Goal: Information Seeking & Learning: Learn about a topic

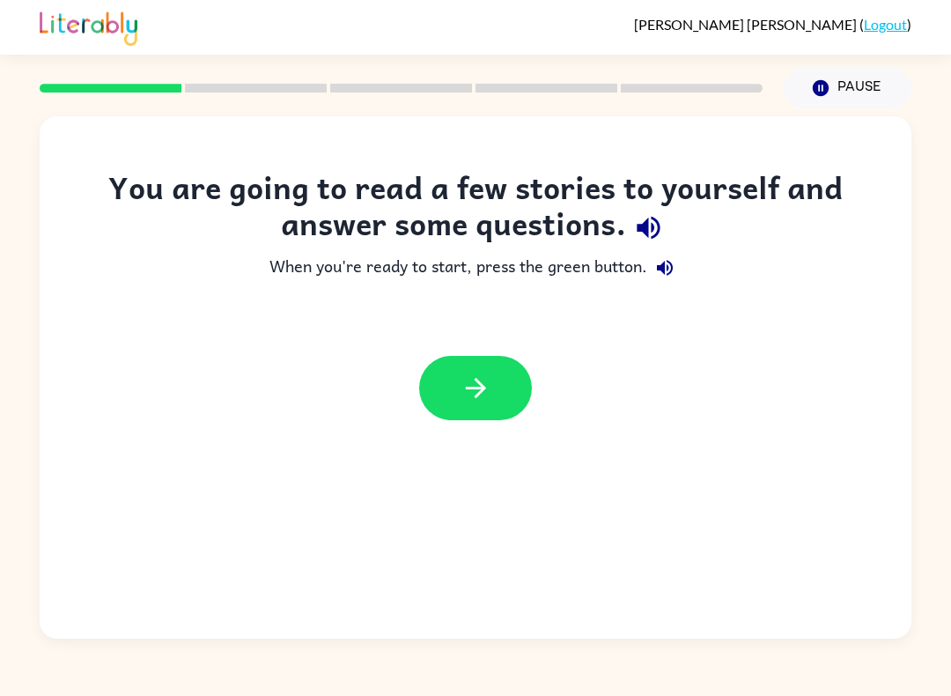
click at [481, 387] on icon "button" at bounding box center [475, 387] width 31 height 31
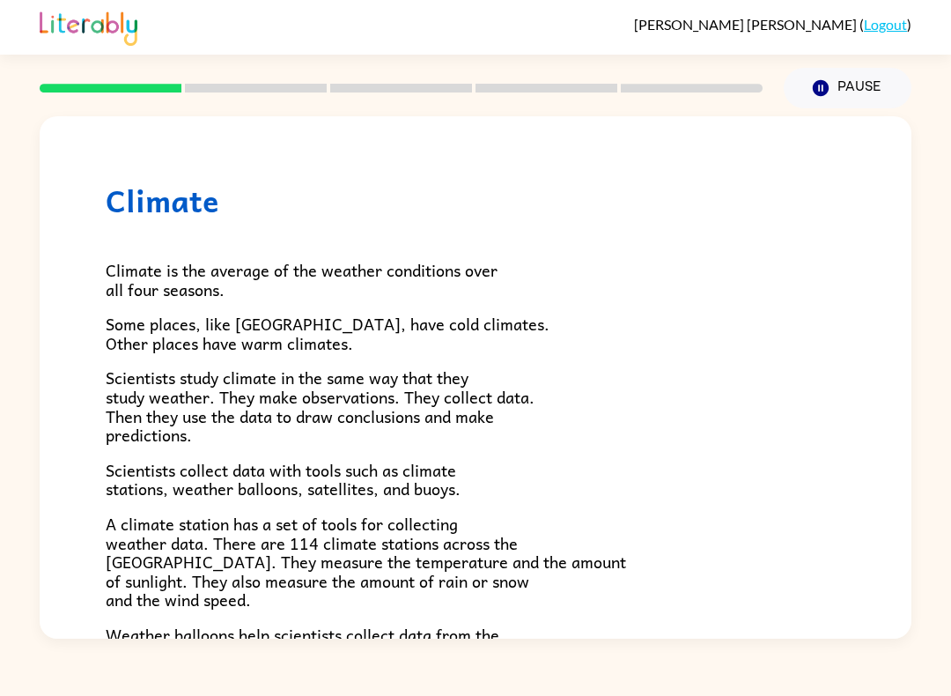
click at [821, 92] on icon "Pause" at bounding box center [820, 87] width 19 height 19
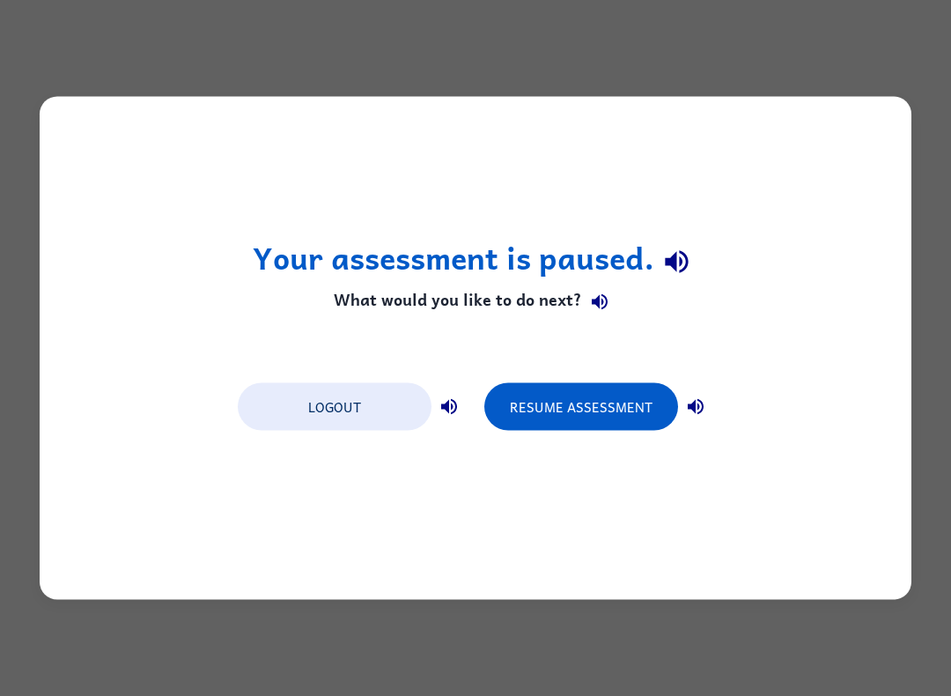
click at [649, 395] on button "Resume Assessment" at bounding box center [581, 407] width 194 height 48
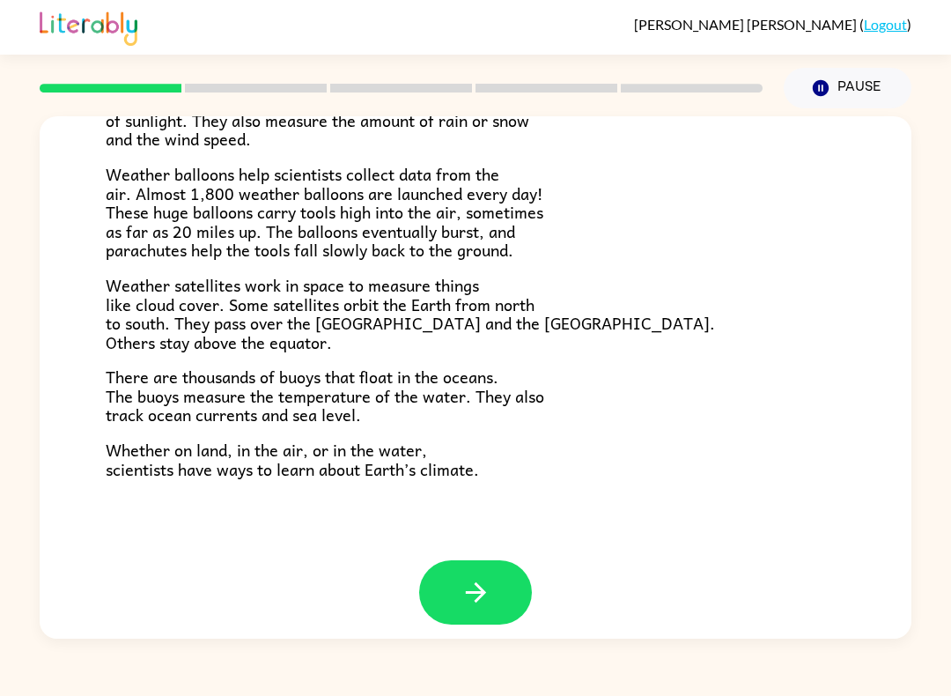
scroll to position [458, 0]
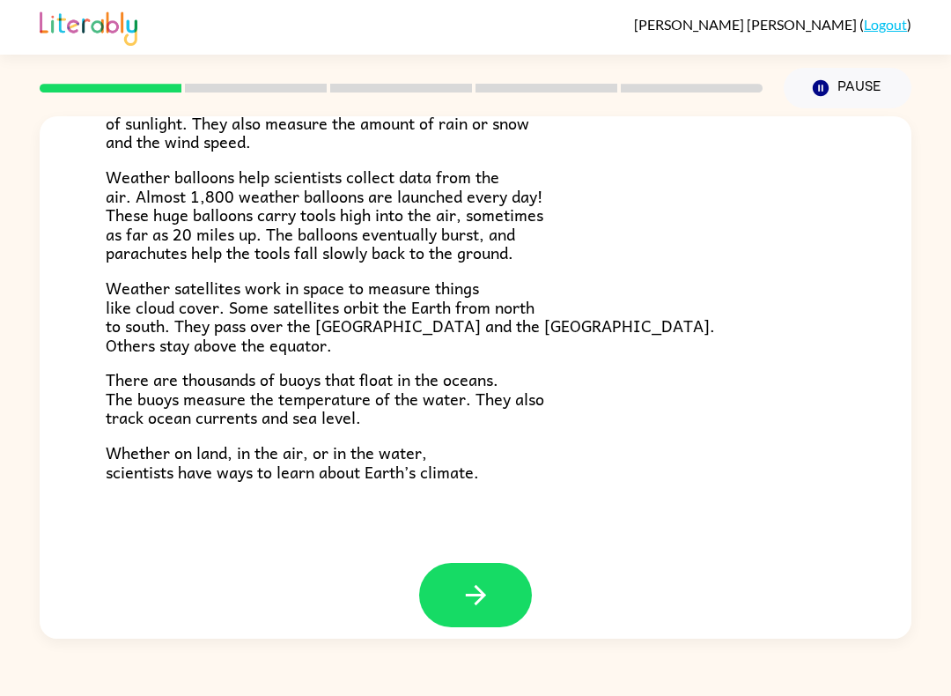
click at [457, 576] on button "button" at bounding box center [475, 595] width 113 height 64
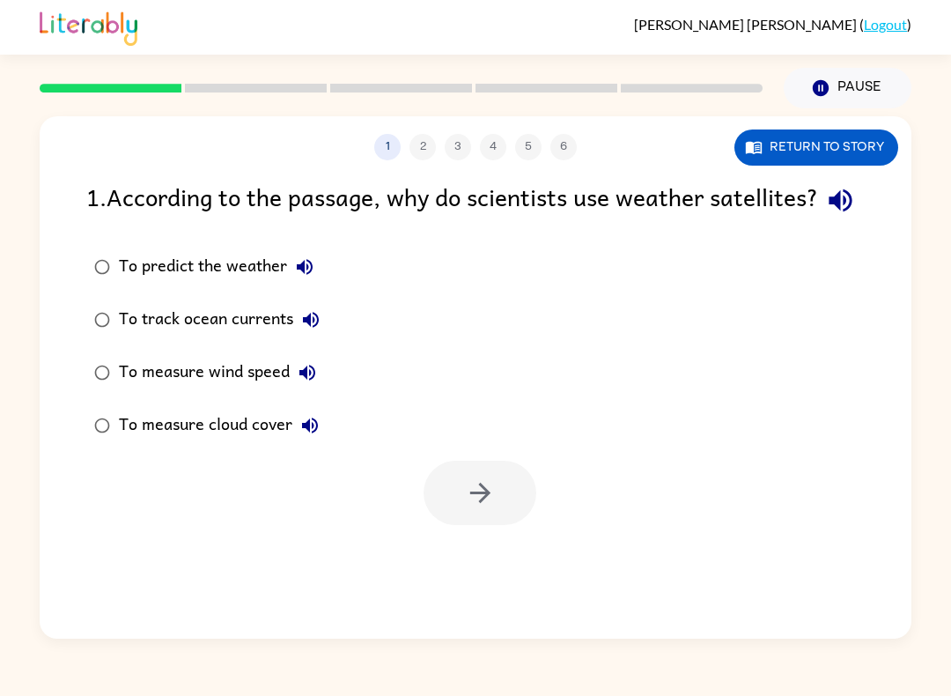
scroll to position [0, 0]
click at [490, 503] on icon "button" at bounding box center [479, 492] width 20 height 20
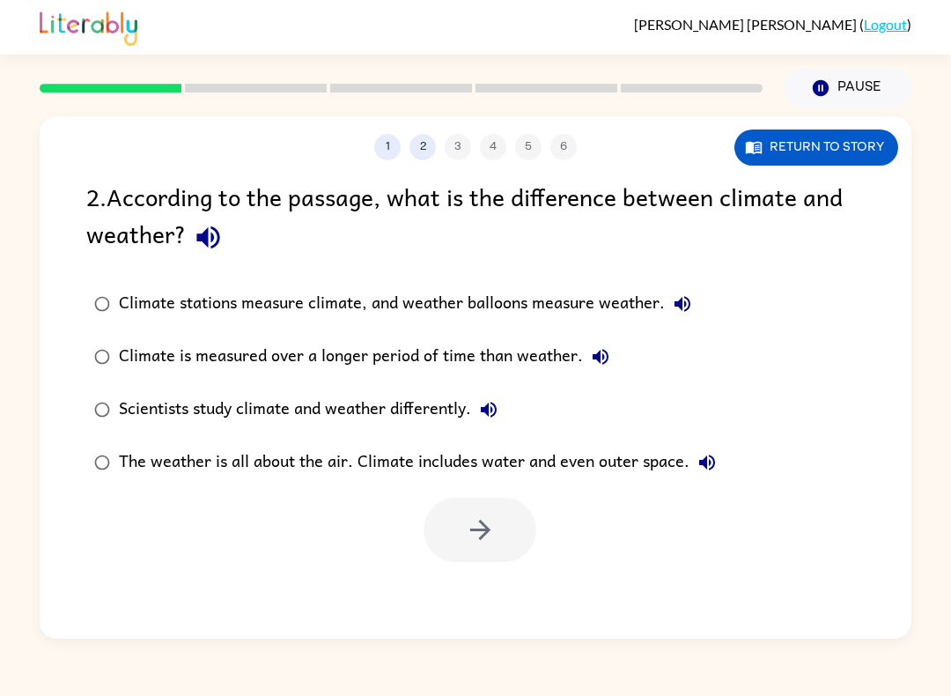
click at [854, 141] on button "Return to story" at bounding box center [816, 147] width 164 height 36
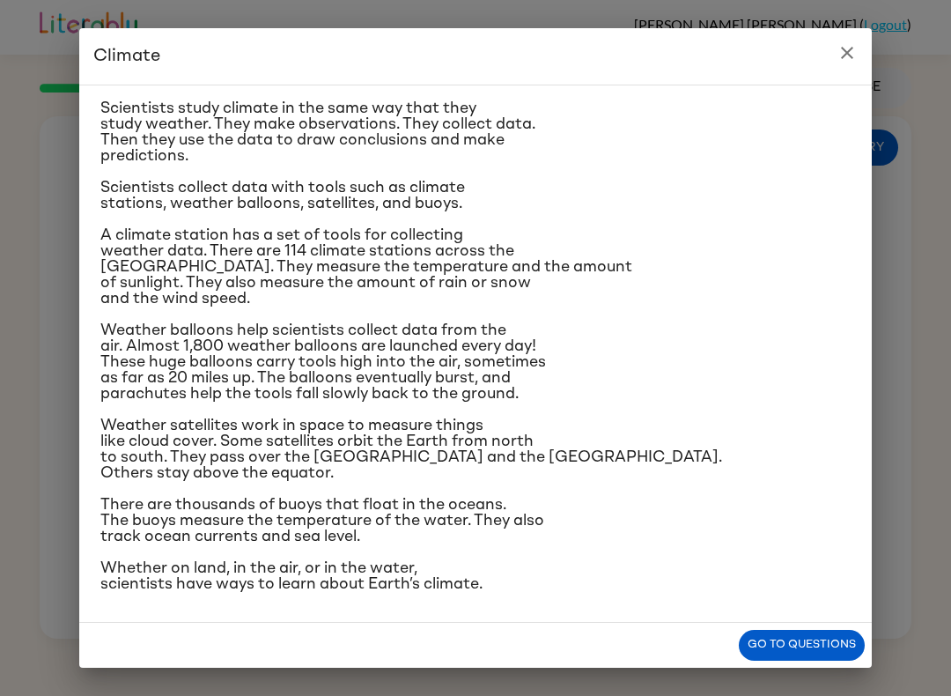
scroll to position [175, 0]
click at [806, 650] on button "Go to questions" at bounding box center [802, 645] width 126 height 31
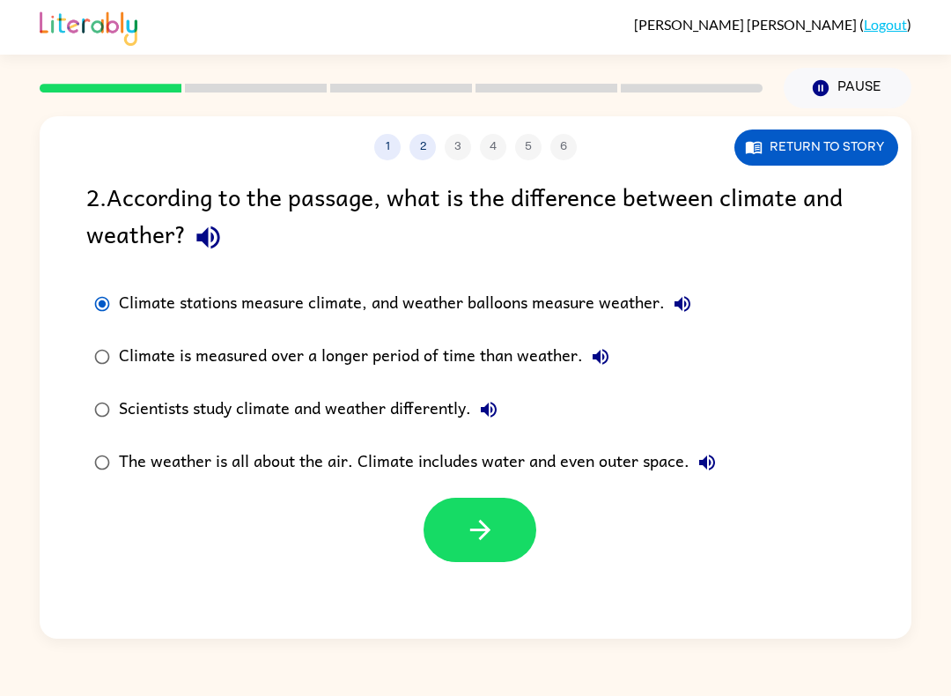
click at [469, 556] on button "button" at bounding box center [479, 529] width 113 height 64
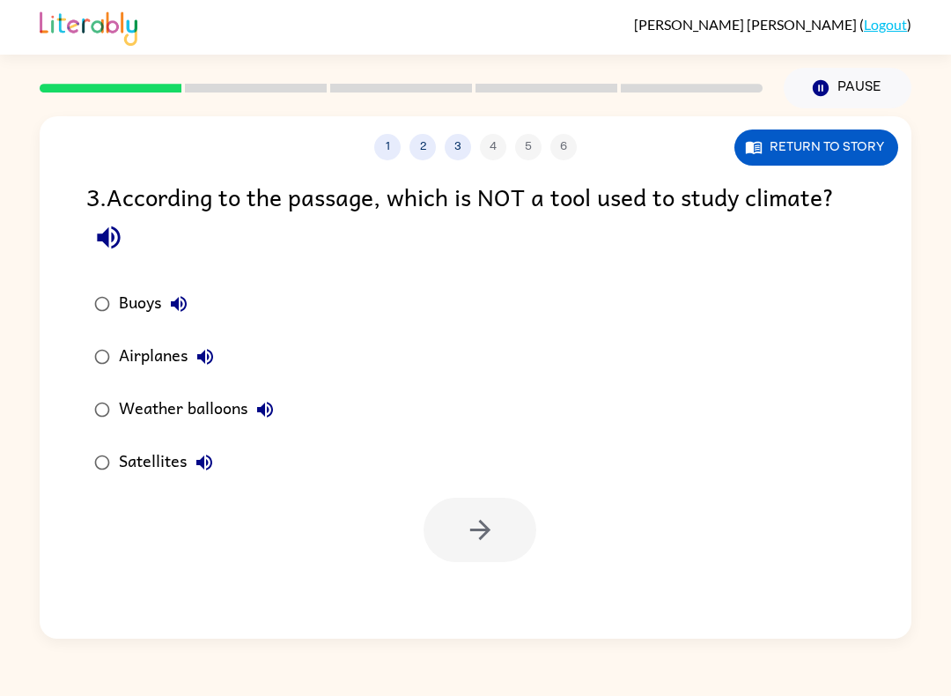
click at [135, 346] on div "Airplanes" at bounding box center [171, 356] width 104 height 35
click at [492, 541] on icon "button" at bounding box center [480, 529] width 31 height 31
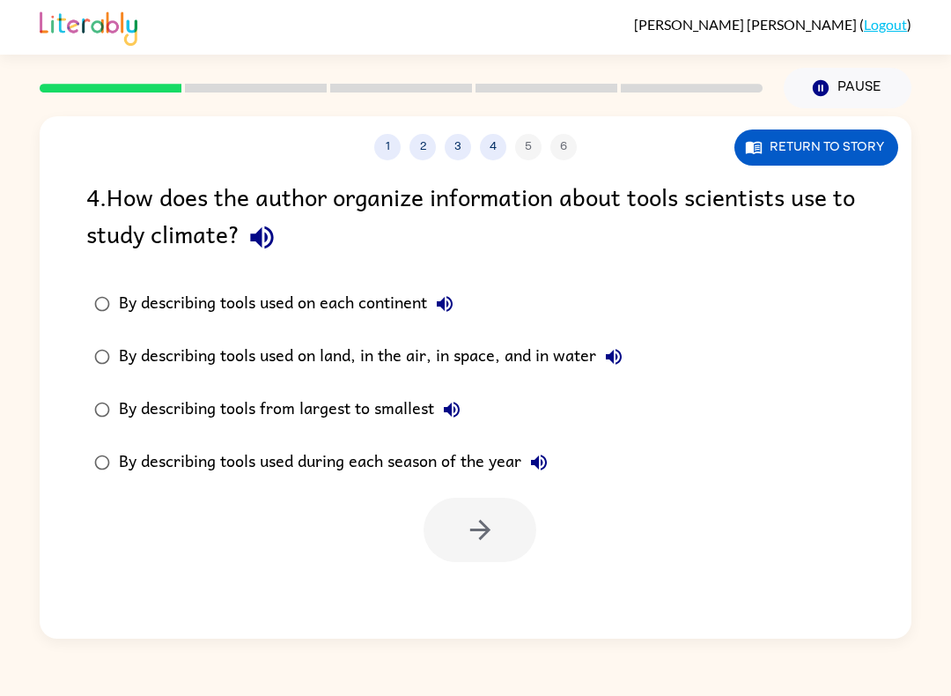
click at [263, 224] on icon "button" at bounding box center [262, 237] width 31 height 31
click at [315, 356] on div "By describing tools used on land, in the air, in space, and in water" at bounding box center [375, 356] width 512 height 35
click at [496, 534] on button "button" at bounding box center [479, 529] width 113 height 64
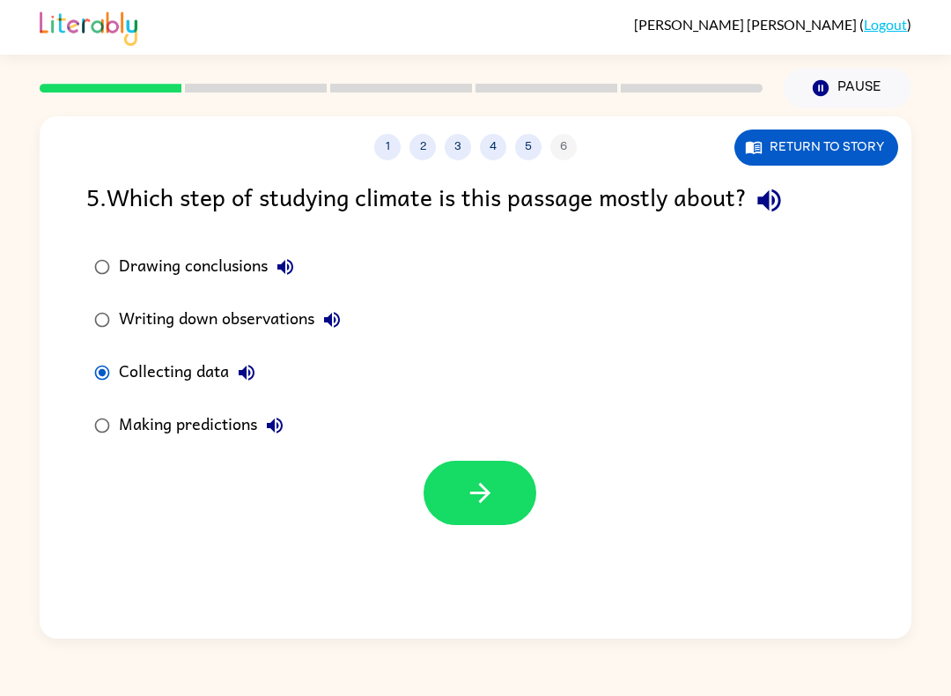
click at [485, 483] on icon "button" at bounding box center [480, 492] width 31 height 31
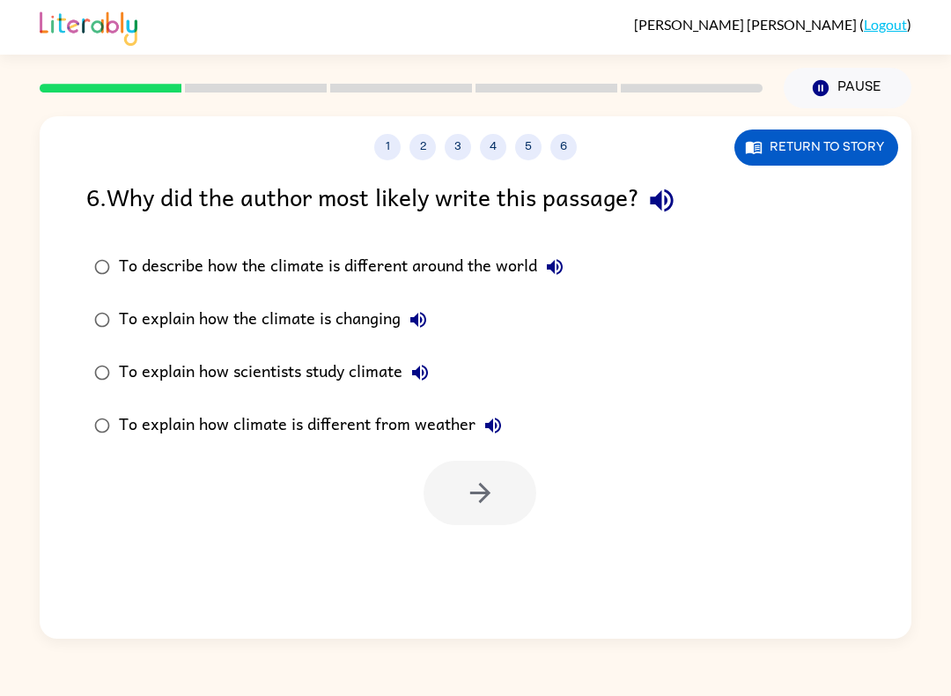
click at [152, 380] on div "To explain how scientists study climate" at bounding box center [278, 372] width 319 height 35
click at [481, 483] on icon "button" at bounding box center [480, 492] width 31 height 31
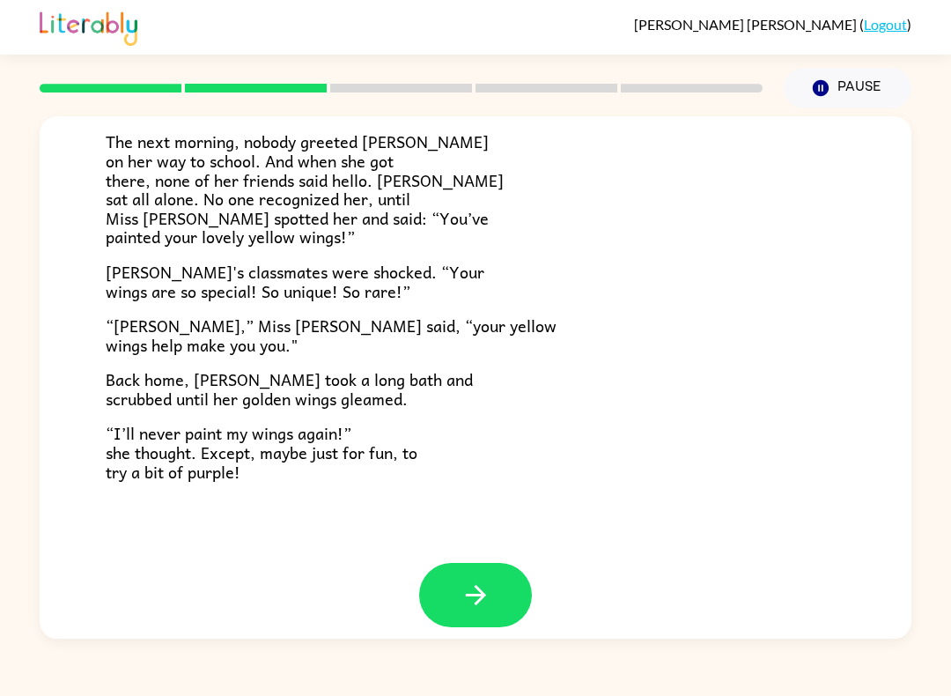
scroll to position [457, 0]
click at [485, 580] on icon "button" at bounding box center [475, 595] width 31 height 31
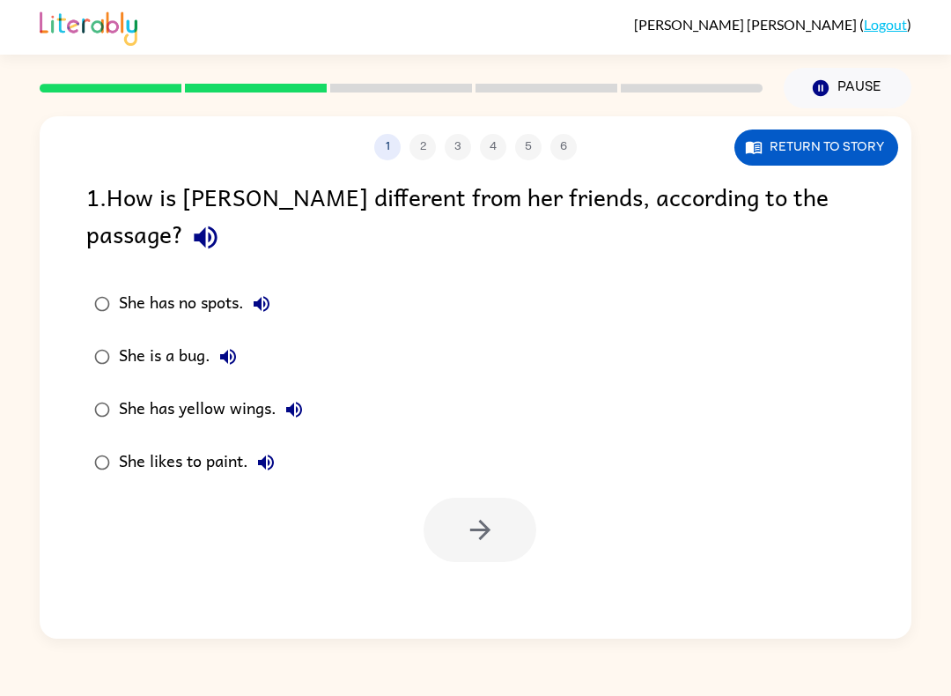
click at [195, 392] on div "She has yellow wings." at bounding box center [215, 409] width 193 height 35
click at [491, 514] on icon "button" at bounding box center [480, 529] width 31 height 31
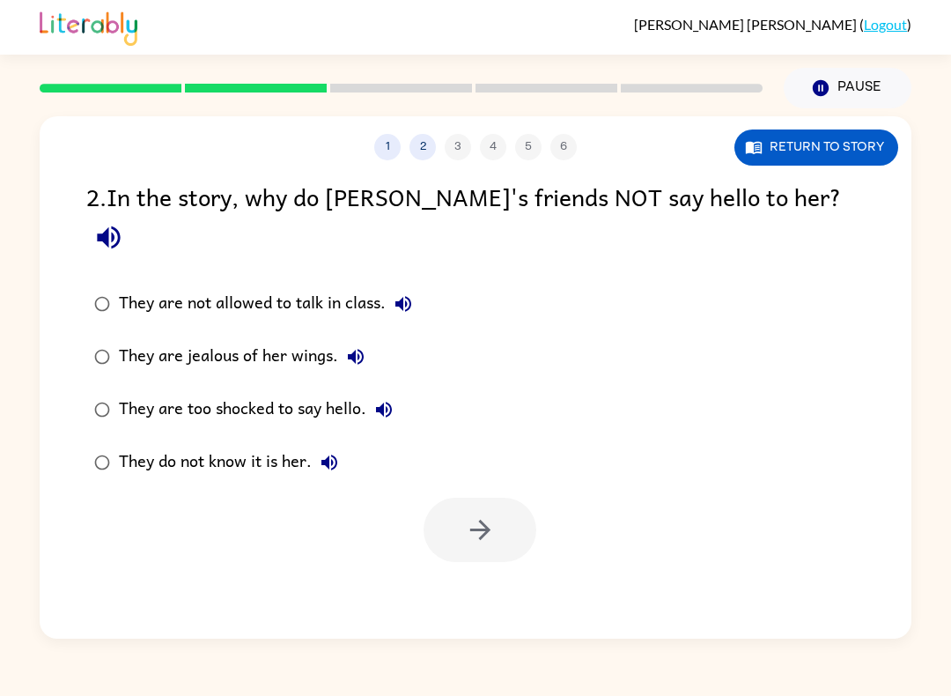
click at [201, 436] on label "They do not know it is her." at bounding box center [253, 462] width 353 height 53
click at [214, 445] on div "They do not know it is her." at bounding box center [233, 462] width 228 height 35
click at [474, 514] on icon "button" at bounding box center [480, 529] width 31 height 31
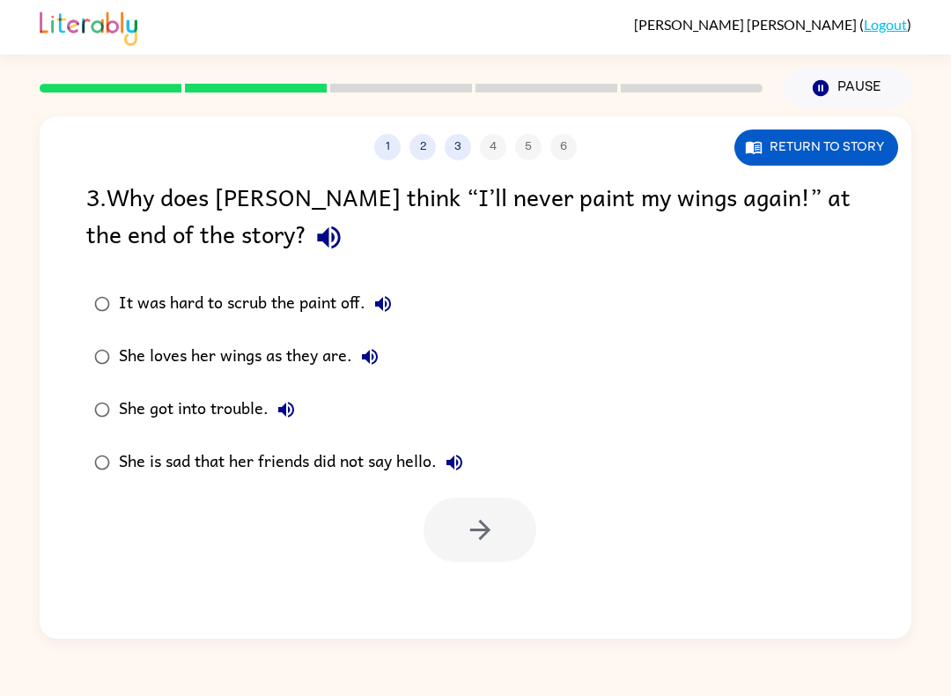
click at [129, 356] on div "She loves her wings as they are." at bounding box center [253, 356] width 269 height 35
click at [497, 524] on button "button" at bounding box center [479, 529] width 113 height 64
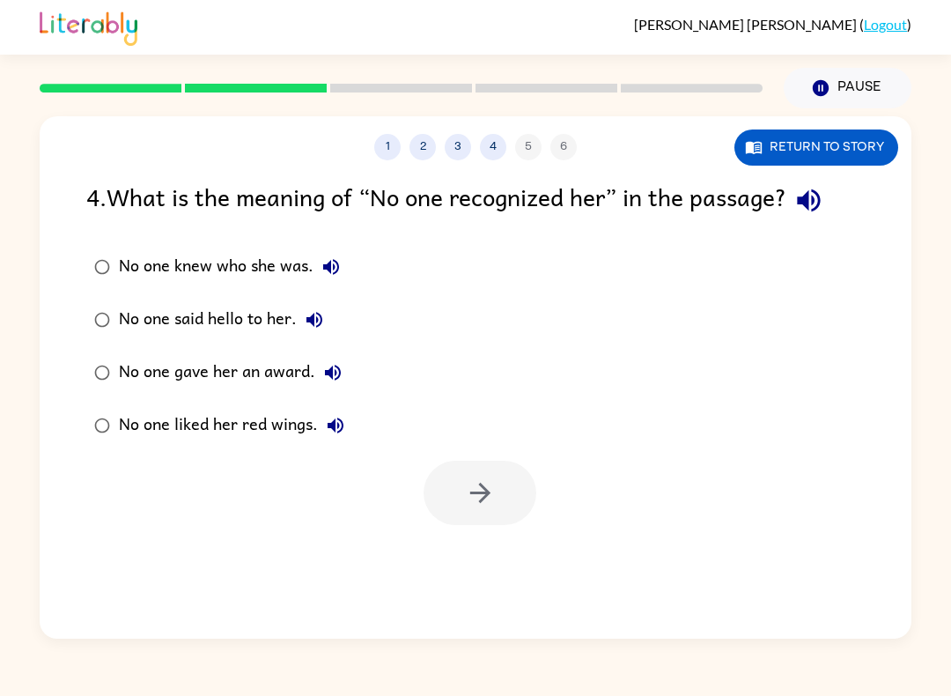
click at [207, 274] on div "No one knew who she was." at bounding box center [234, 266] width 230 height 35
click at [493, 494] on icon "button" at bounding box center [480, 492] width 31 height 31
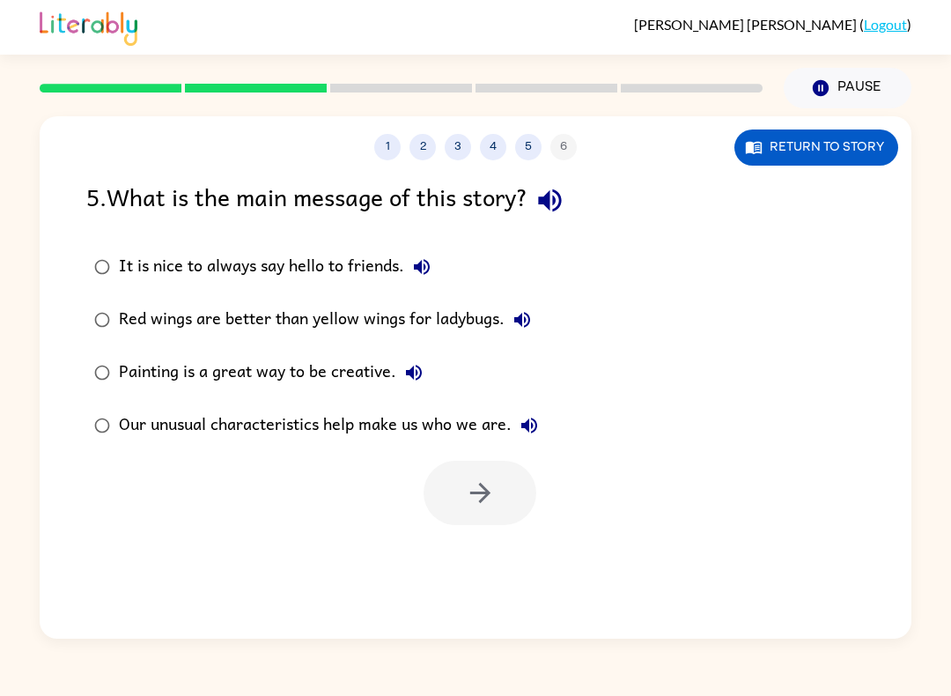
click at [215, 432] on div "Our unusual characteristics help make us who we are." at bounding box center [333, 425] width 428 height 35
click at [480, 488] on icon "button" at bounding box center [480, 492] width 31 height 31
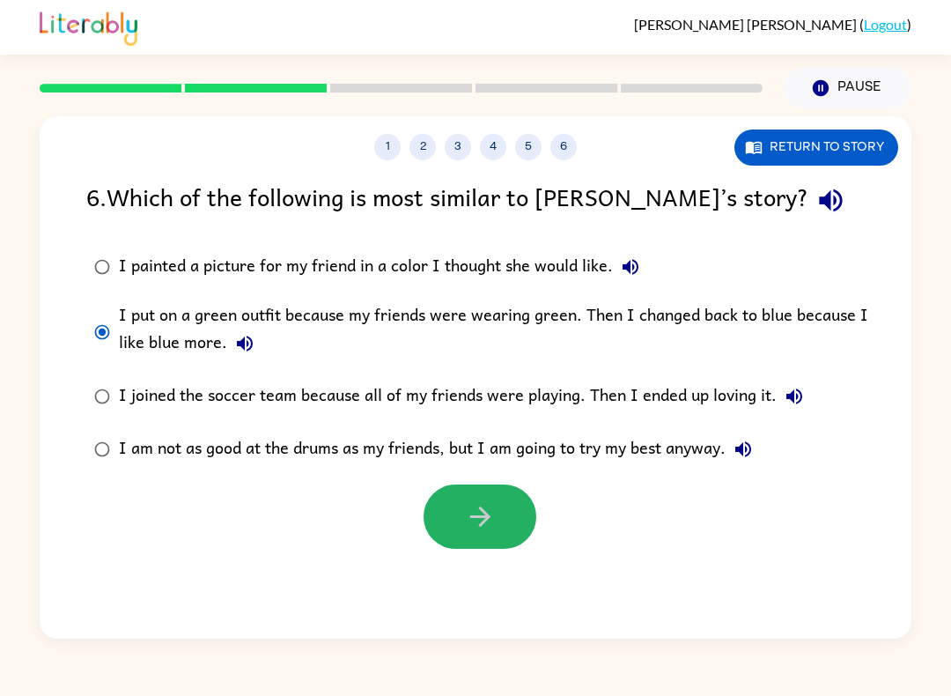
click at [495, 505] on icon "button" at bounding box center [480, 516] width 31 height 31
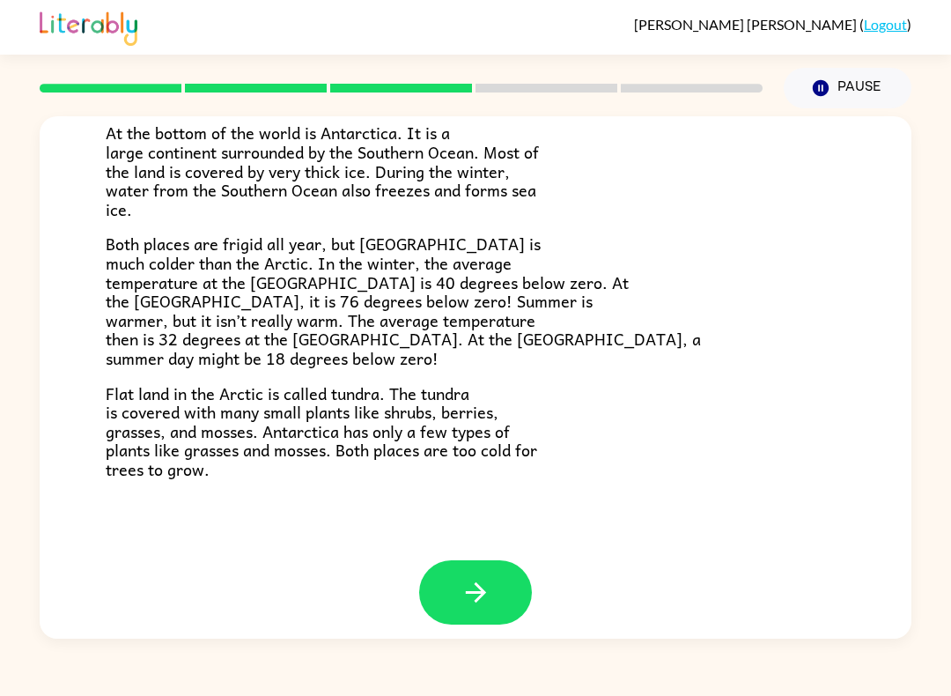
scroll to position [338, 0]
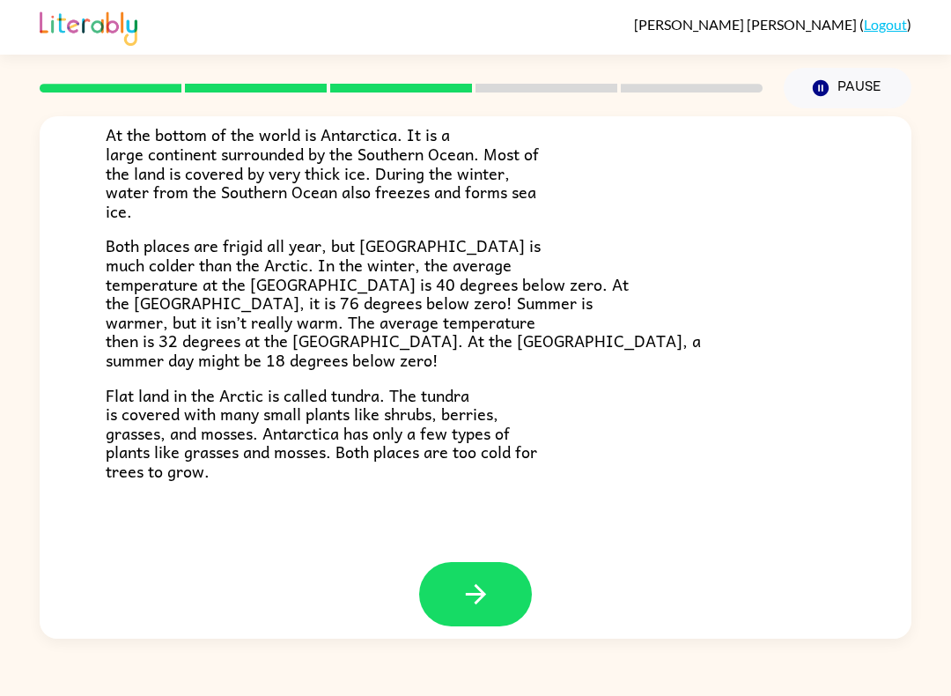
click at [468, 578] on icon "button" at bounding box center [475, 593] width 31 height 31
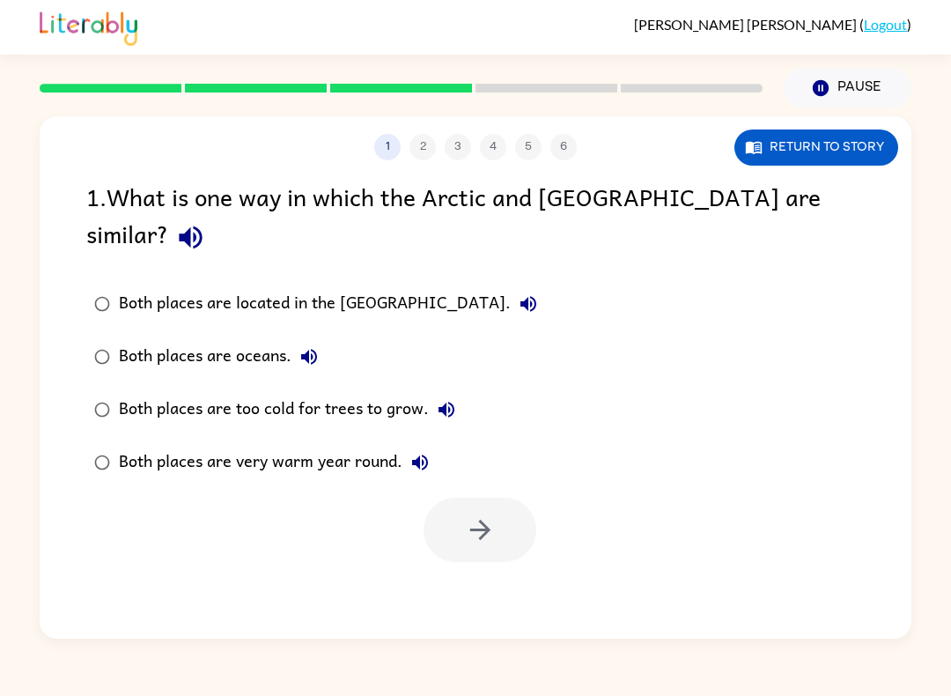
click at [231, 339] on div "Both places are oceans." at bounding box center [223, 356] width 208 height 35
click at [517, 497] on button "button" at bounding box center [479, 529] width 113 height 64
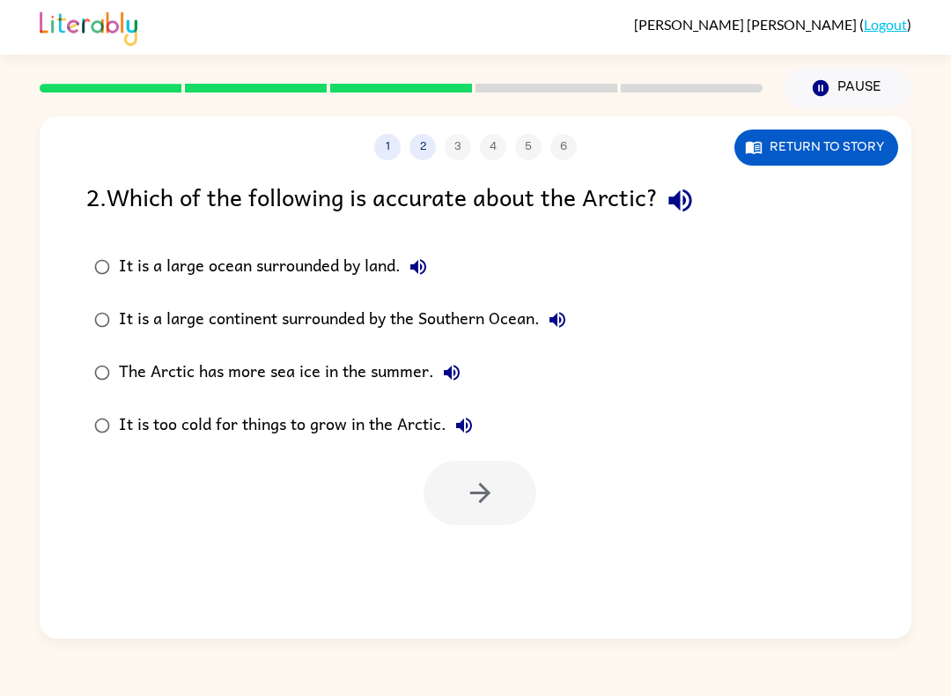
click at [280, 254] on div "It is a large ocean surrounded by land." at bounding box center [277, 266] width 317 height 35
click at [504, 493] on button "button" at bounding box center [479, 492] width 113 height 64
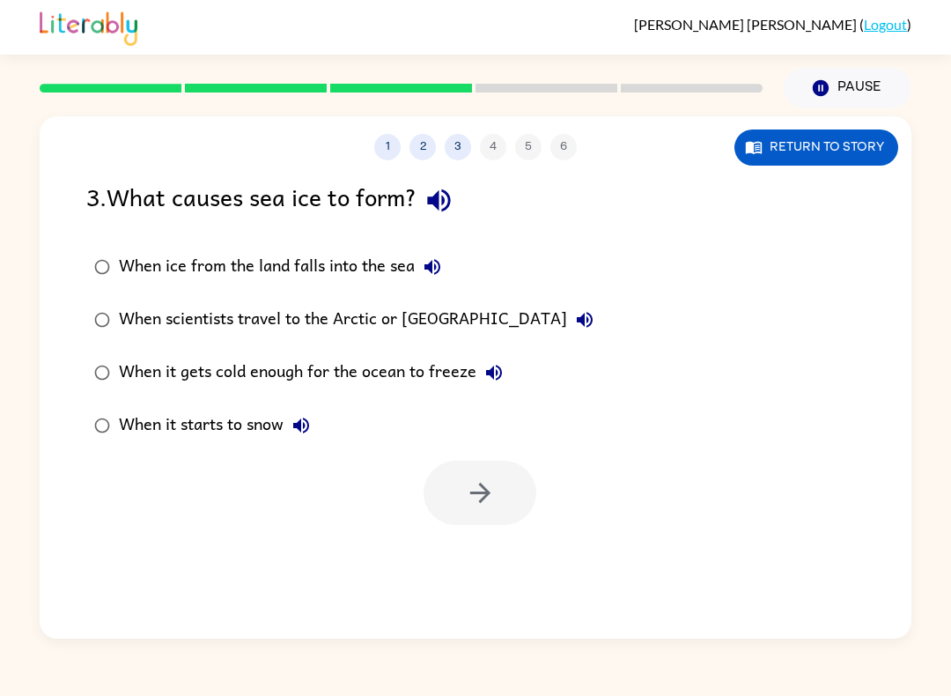
click at [457, 362] on div "When it gets cold enough for the ocean to freeze" at bounding box center [315, 372] width 393 height 35
click at [497, 500] on button "button" at bounding box center [479, 492] width 113 height 64
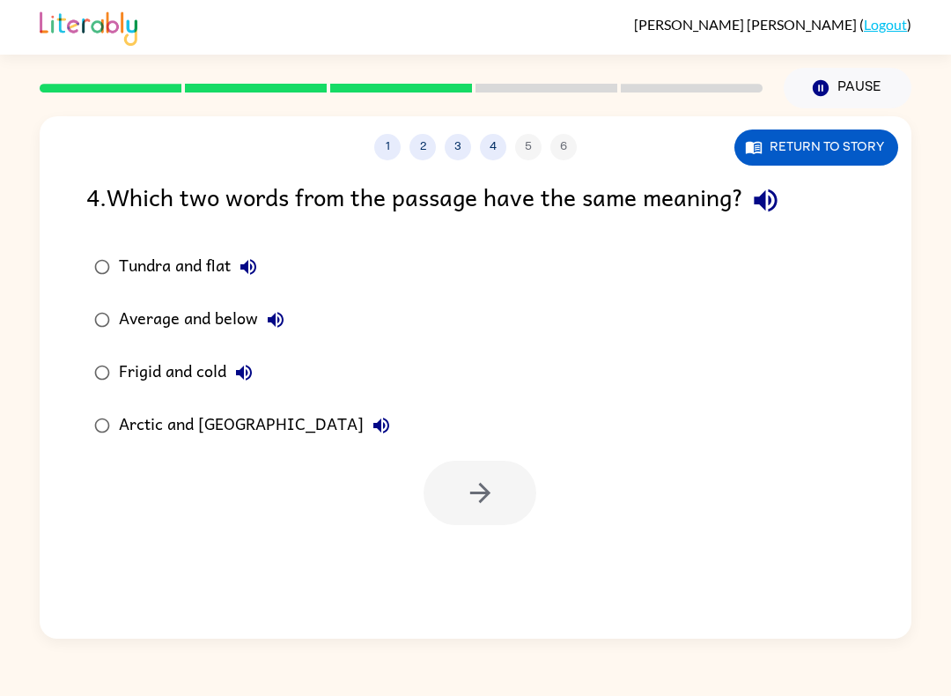
click at [152, 394] on label "Frigid and cold" at bounding box center [242, 372] width 331 height 53
click at [500, 495] on button "button" at bounding box center [479, 492] width 113 height 64
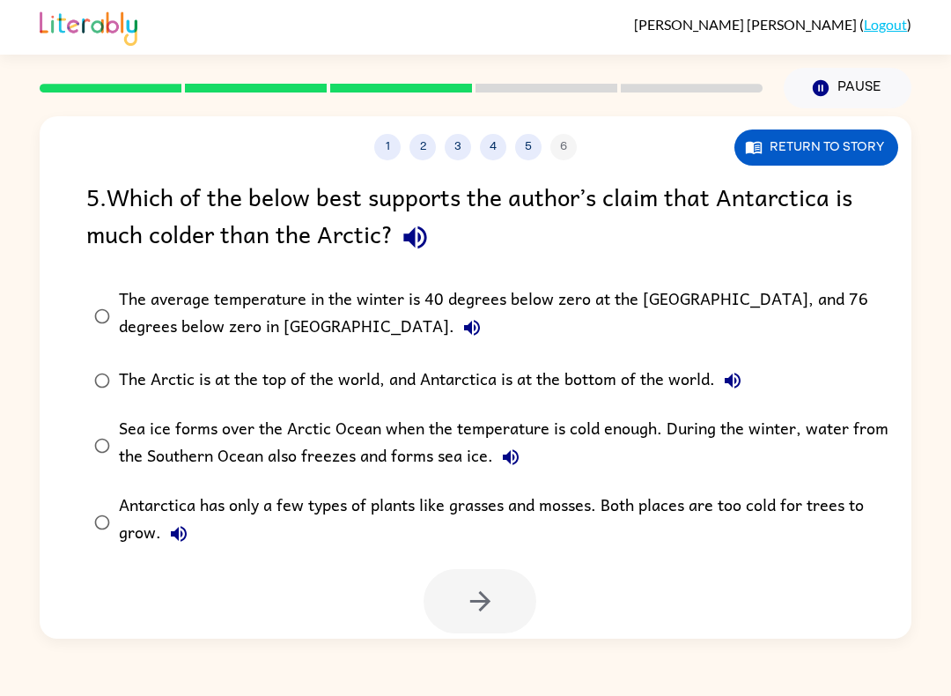
click at [228, 318] on div "The average temperature in the winter is 40 degrees below zero at the North Pol…" at bounding box center [504, 315] width 770 height 59
click at [505, 597] on button "button" at bounding box center [479, 601] width 113 height 64
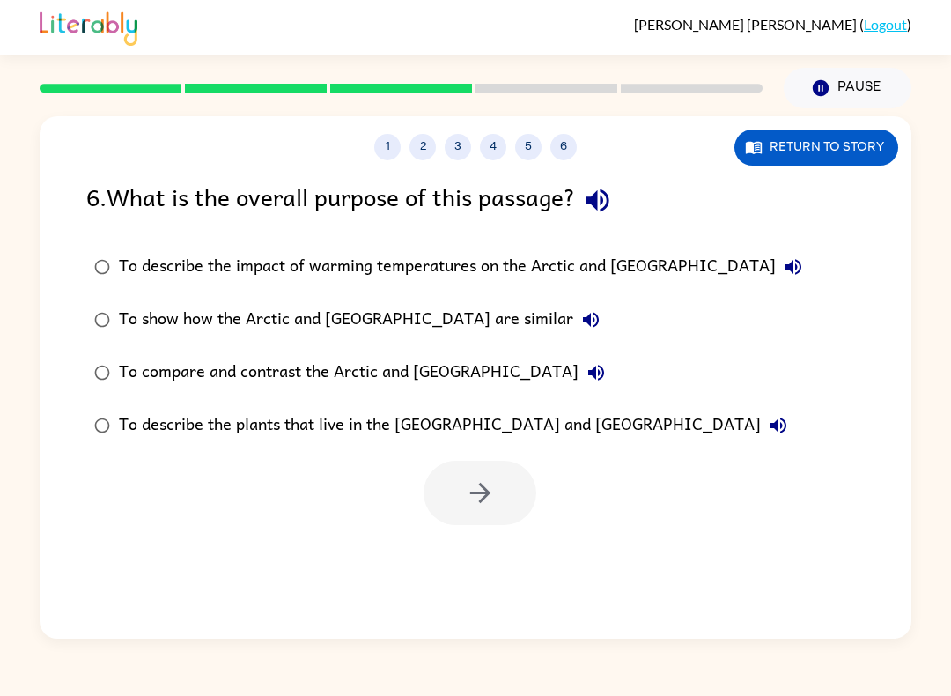
click at [445, 378] on div "To compare and contrast the Arctic and Antarctica" at bounding box center [366, 372] width 495 height 35
click at [485, 495] on icon "button" at bounding box center [480, 492] width 31 height 31
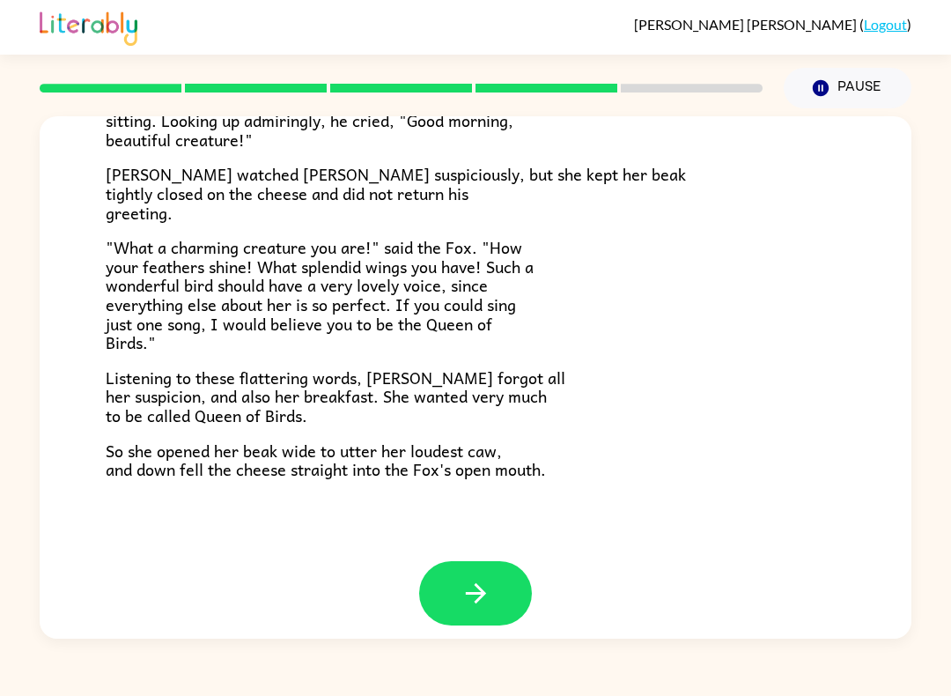
scroll to position [314, 0]
click at [475, 578] on icon "button" at bounding box center [475, 593] width 31 height 31
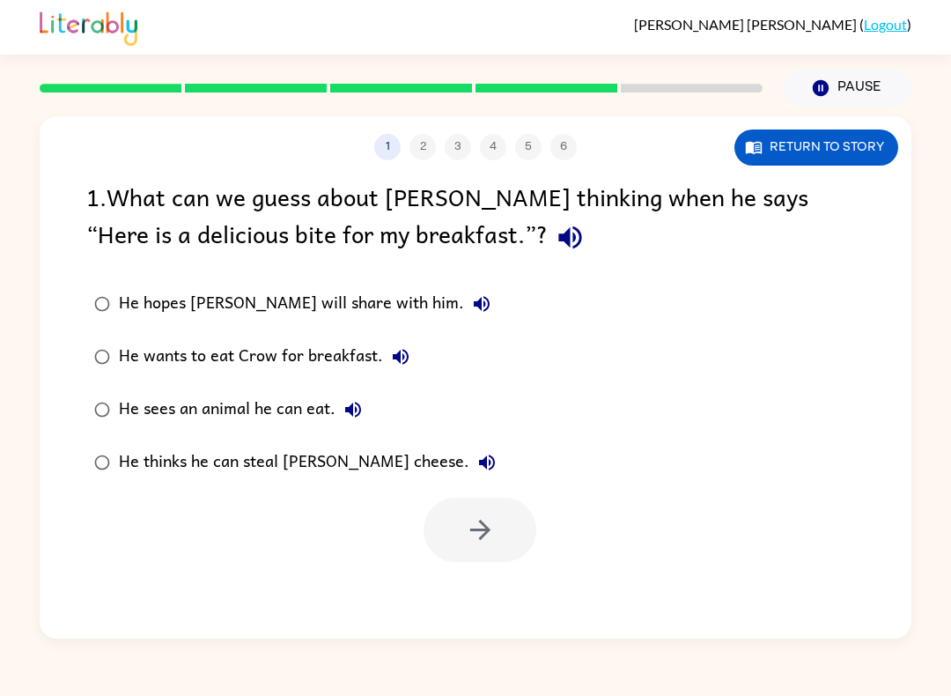
scroll to position [0, 0]
click at [317, 453] on div "He thinks he can steal Crow’s cheese." at bounding box center [312, 462] width 386 height 35
click at [475, 527] on icon "button" at bounding box center [480, 529] width 31 height 31
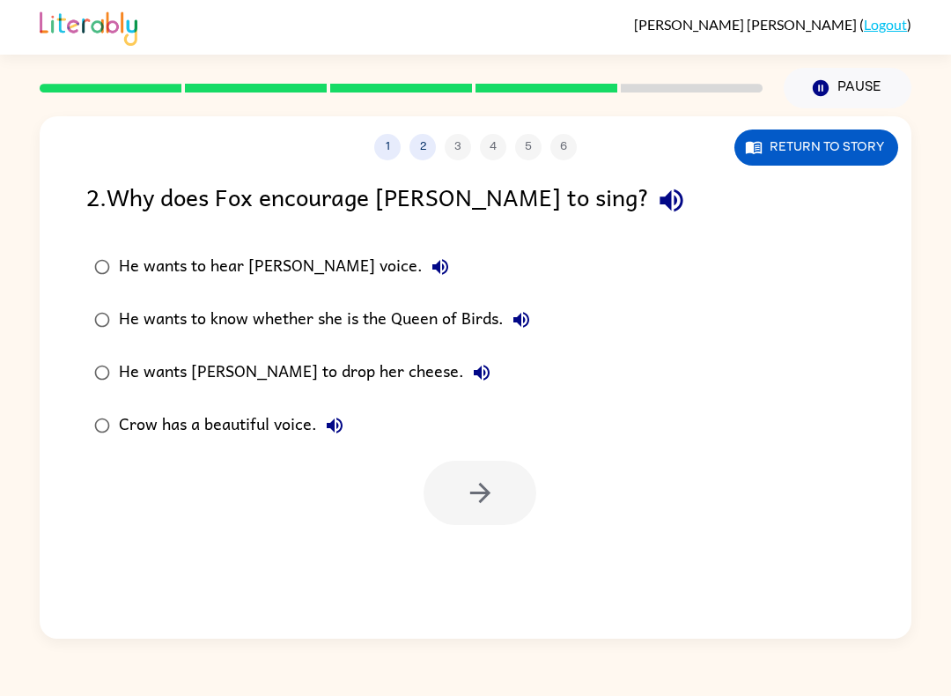
click at [316, 380] on div "He wants Crow to drop her cheese." at bounding box center [309, 372] width 380 height 35
click at [490, 505] on icon "button" at bounding box center [480, 492] width 31 height 31
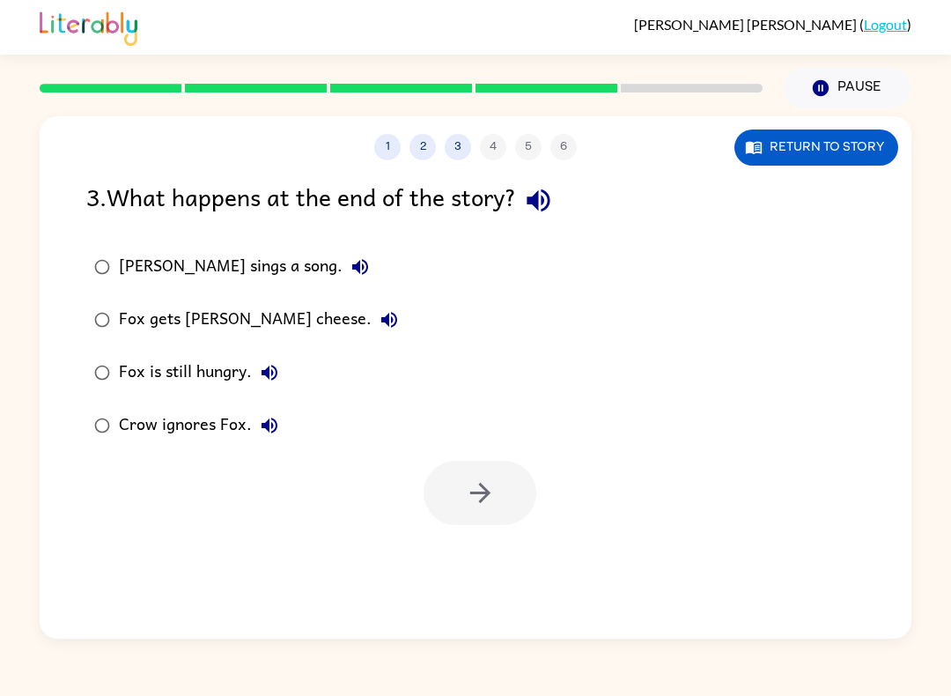
click at [234, 323] on div "Fox gets Crow's cheese." at bounding box center [263, 319] width 288 height 35
click at [490, 492] on icon "button" at bounding box center [480, 492] width 31 height 31
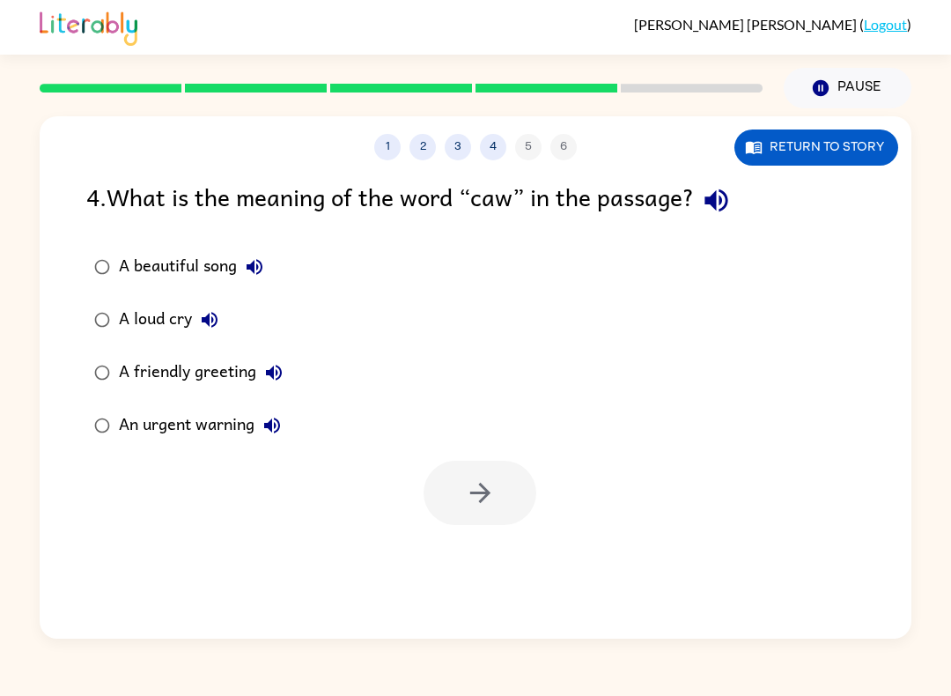
click at [194, 262] on div "A beautiful song" at bounding box center [195, 266] width 153 height 35
click at [479, 482] on icon "button" at bounding box center [480, 492] width 31 height 31
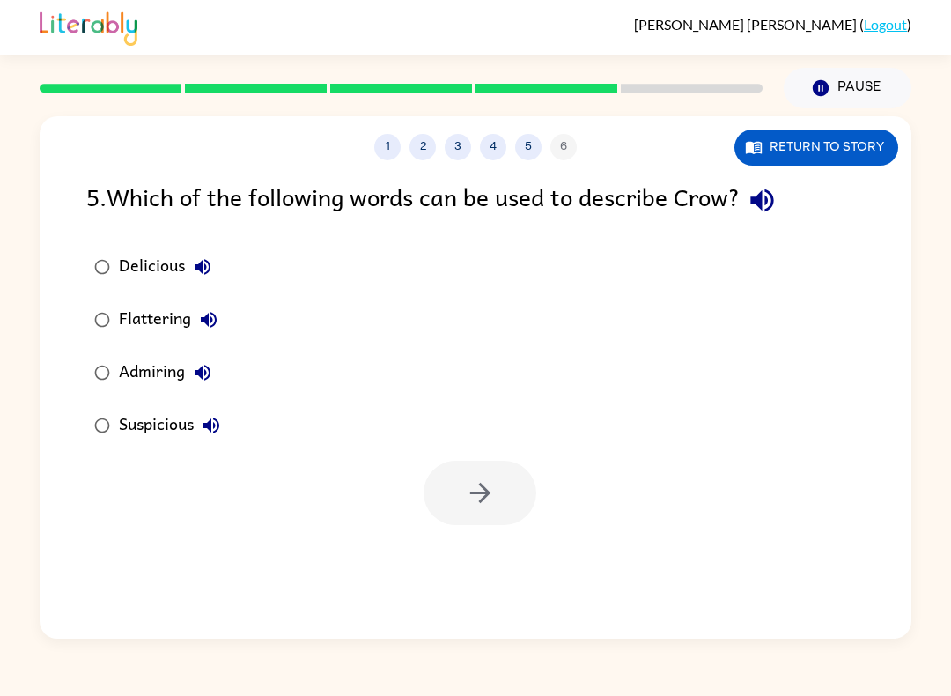
click at [150, 419] on div "Suspicious" at bounding box center [174, 425] width 110 height 35
click at [496, 475] on button "button" at bounding box center [479, 492] width 113 height 64
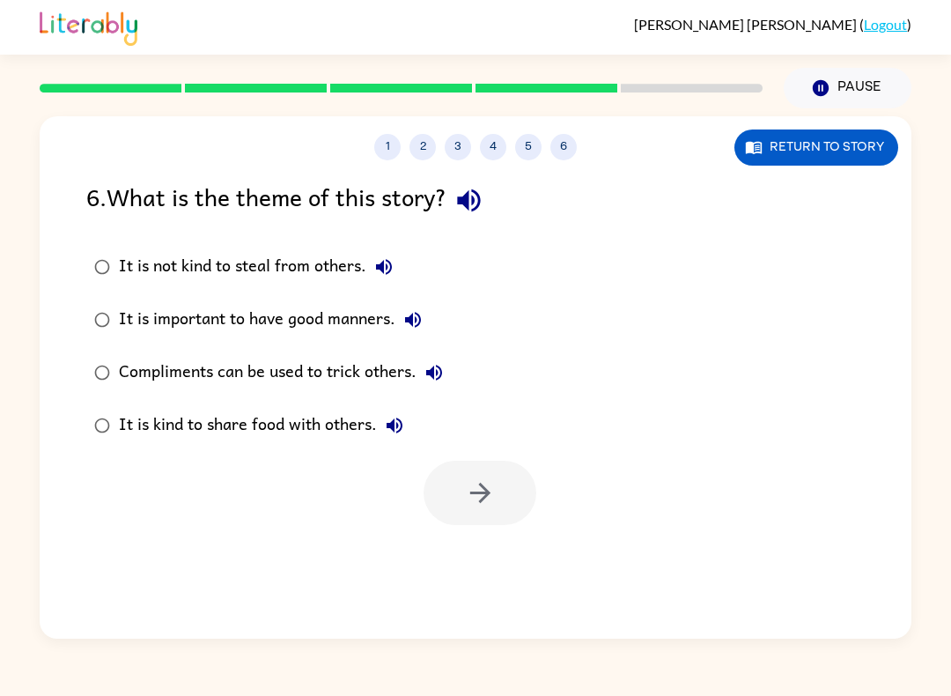
click at [532, 145] on button "5" at bounding box center [528, 147] width 26 height 26
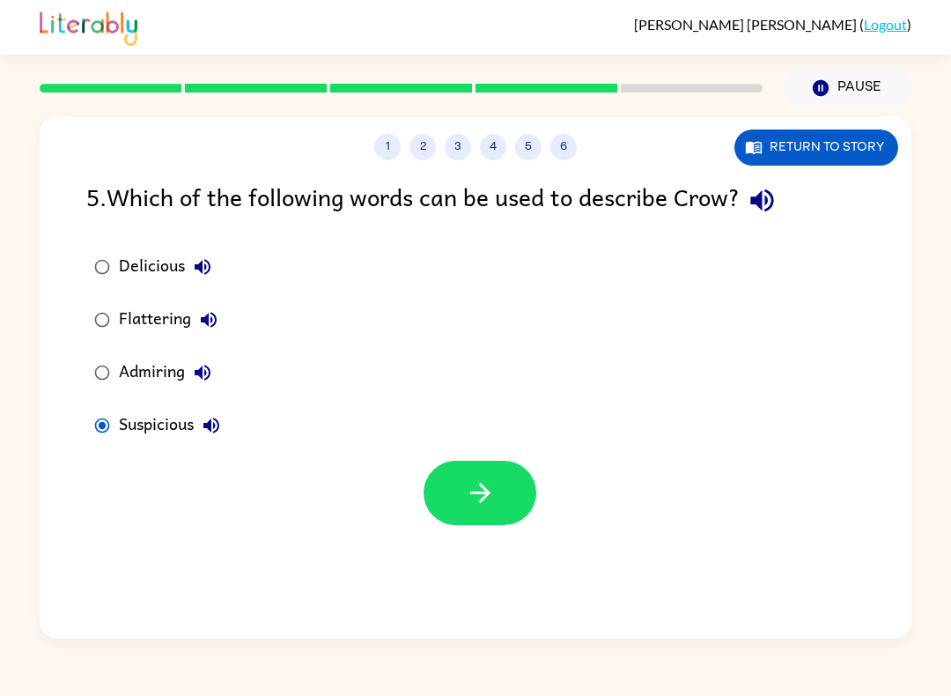
click at [470, 508] on icon "button" at bounding box center [480, 492] width 31 height 31
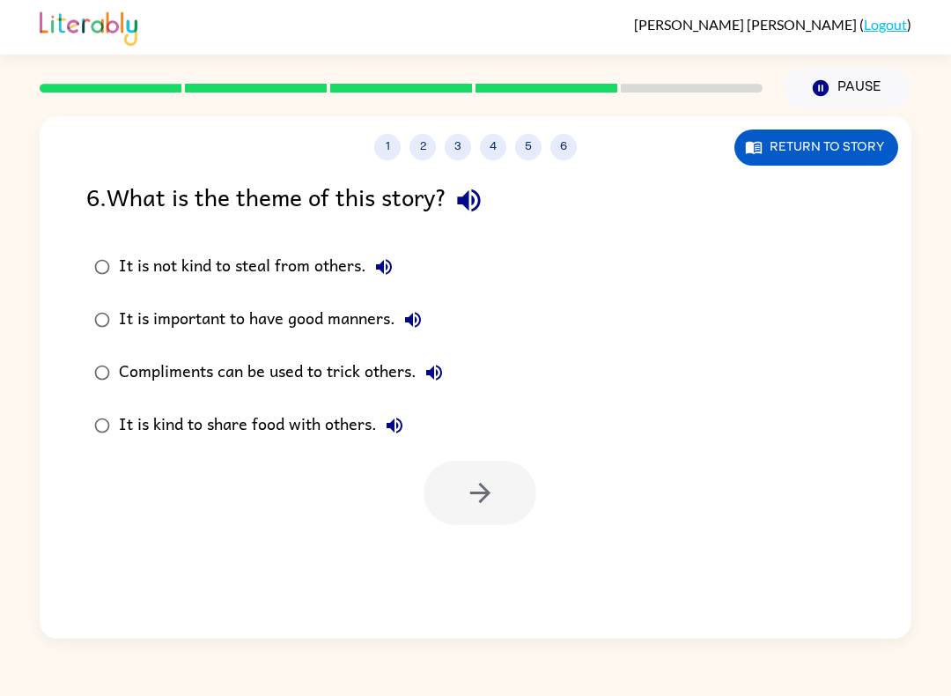
click at [313, 377] on div "Compliments can be used to trick others." at bounding box center [285, 372] width 333 height 35
click at [479, 495] on icon "button" at bounding box center [480, 492] width 31 height 31
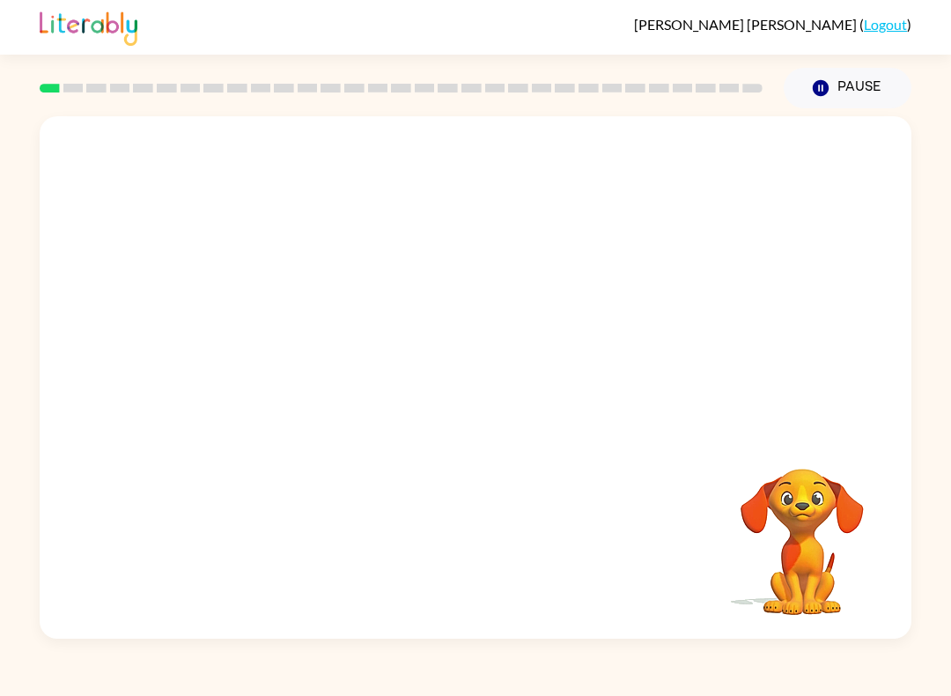
click at [256, 350] on video "Your browser must support playing .mp4 files to use Literably. Please try using…" at bounding box center [476, 273] width 872 height 315
click at [799, 527] on video "Your browser must support playing .mp4 files to use Literably. Please try using…" at bounding box center [802, 529] width 176 height 176
click at [799, 526] on video "Your browser must support playing .mp4 files to use Literably. Please try using…" at bounding box center [802, 529] width 176 height 176
click at [788, 518] on video "Your browser must support playing .mp4 files to use Literably. Please try using…" at bounding box center [802, 529] width 176 height 176
click at [806, 527] on video "Your browser must support playing .mp4 files to use Literably. Please try using…" at bounding box center [802, 529] width 176 height 176
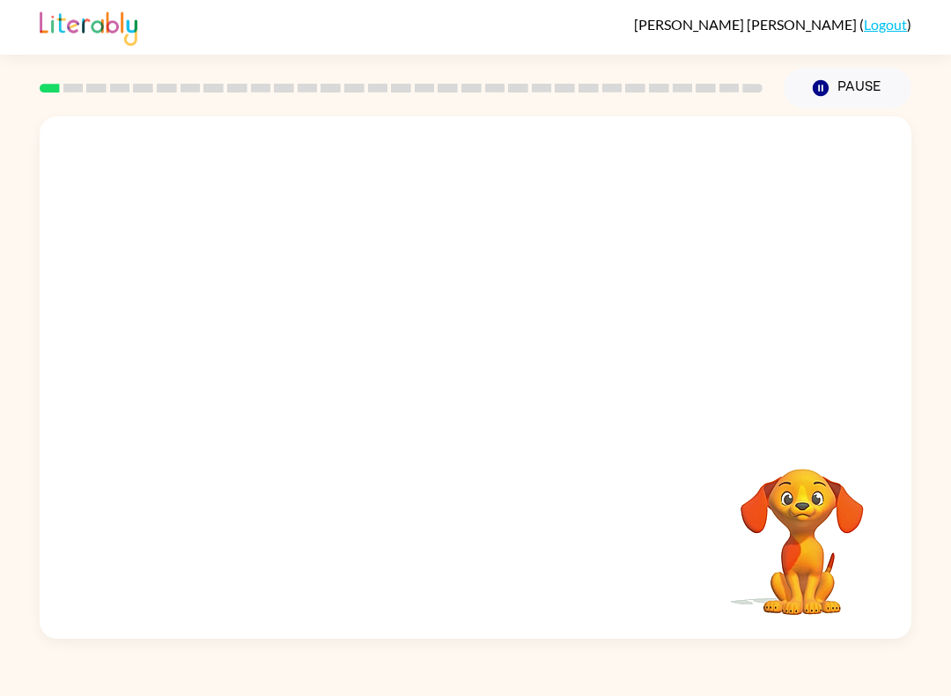
click at [263, 337] on video "Your browser must support playing .mp4 files to use Literably. Please try using…" at bounding box center [476, 273] width 872 height 315
click at [496, 393] on div at bounding box center [475, 386] width 113 height 64
click at [462, 398] on icon "button" at bounding box center [475, 386] width 31 height 31
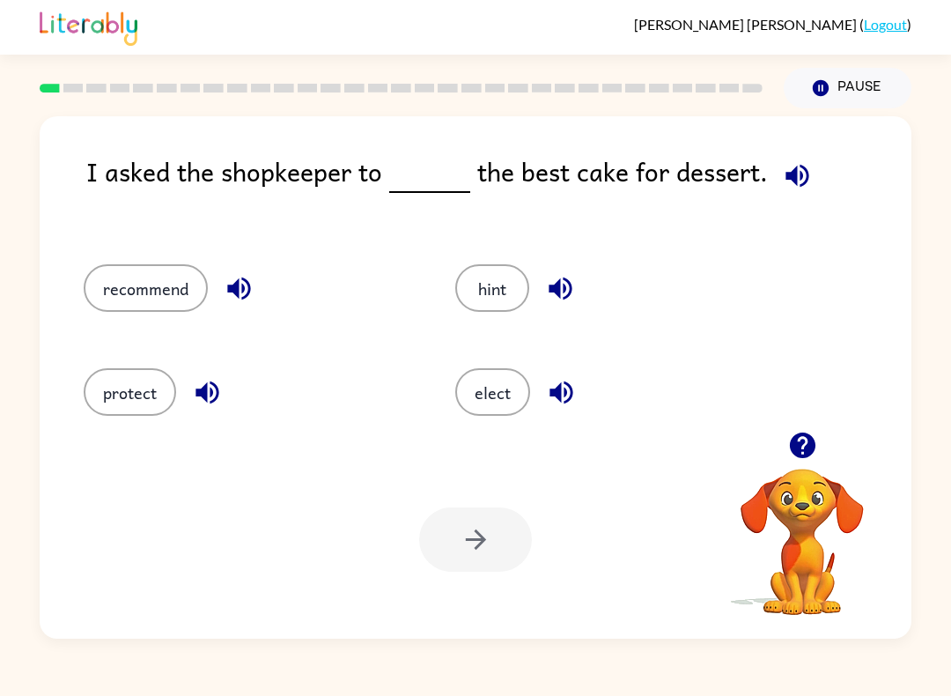
click at [489, 381] on button "elect" at bounding box center [492, 392] width 75 height 48
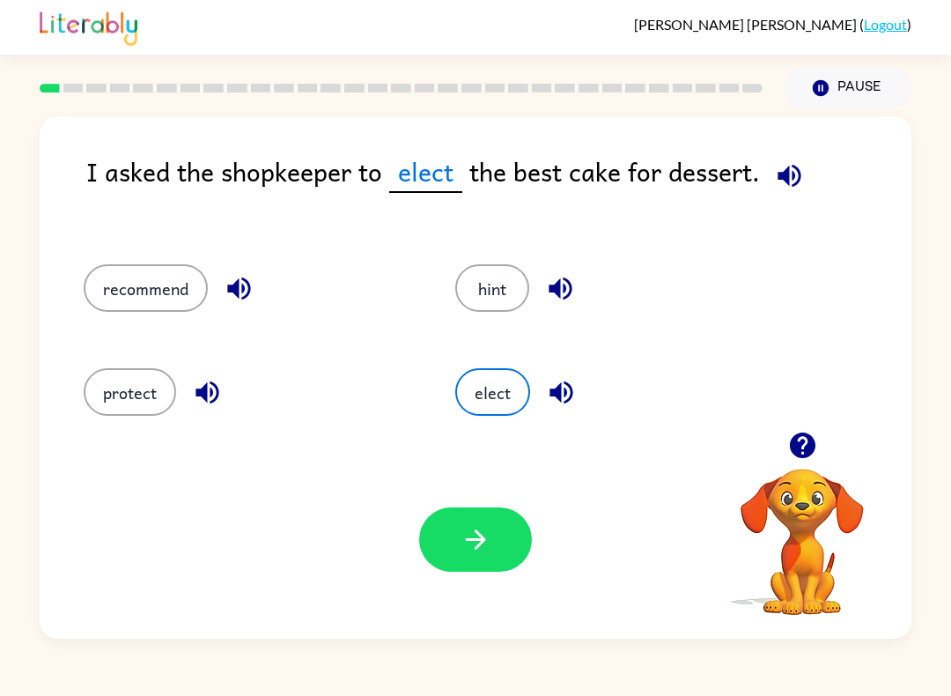
click at [478, 550] on icon "button" at bounding box center [475, 539] width 31 height 31
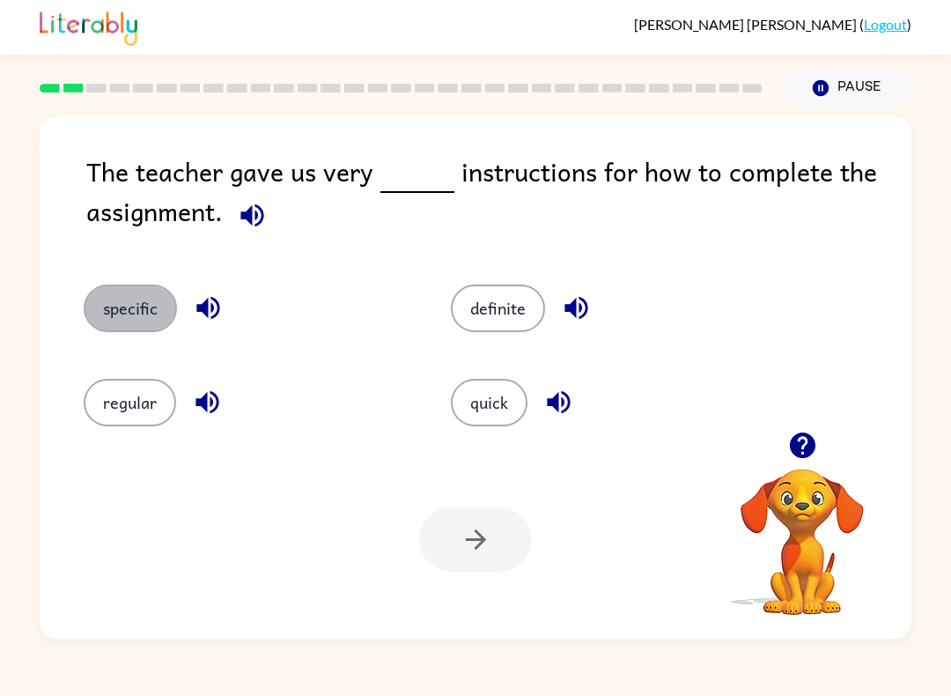
click at [136, 320] on button "specific" at bounding box center [130, 308] width 93 height 48
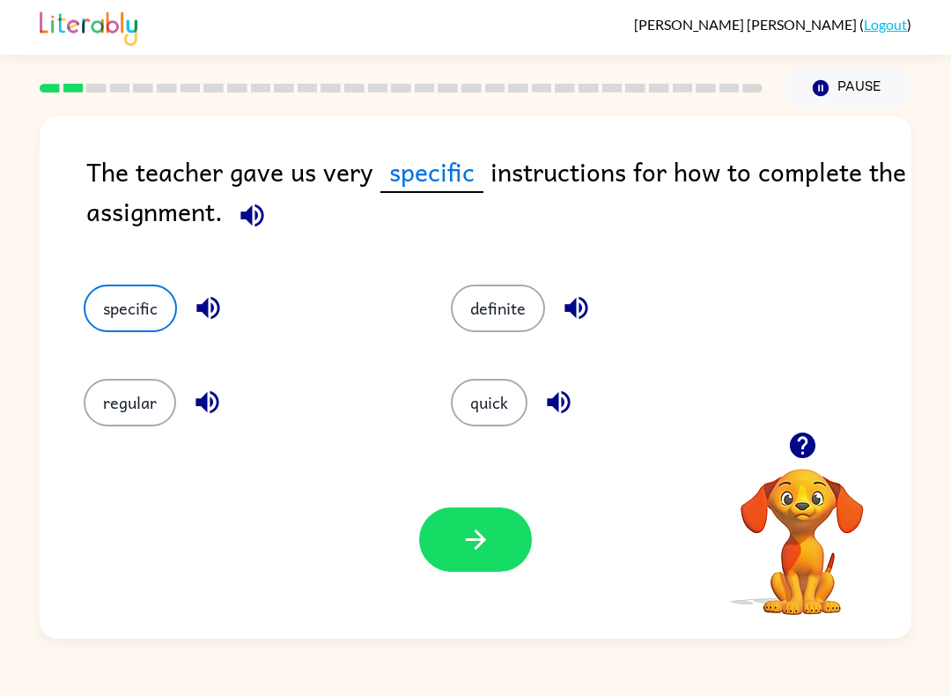
click at [497, 523] on button "button" at bounding box center [475, 539] width 113 height 64
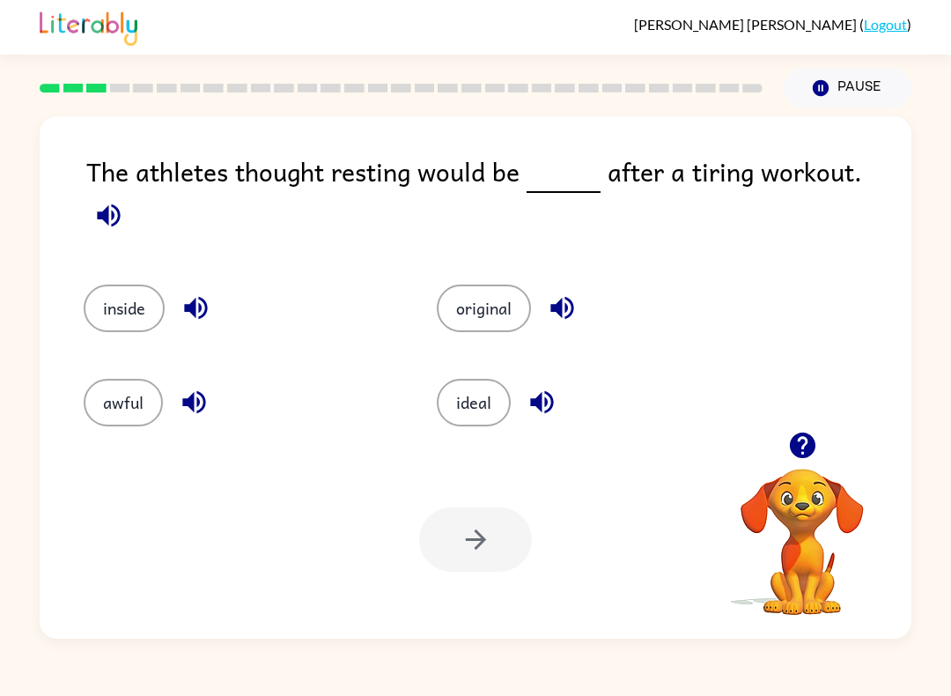
click at [469, 388] on button "ideal" at bounding box center [474, 403] width 74 height 48
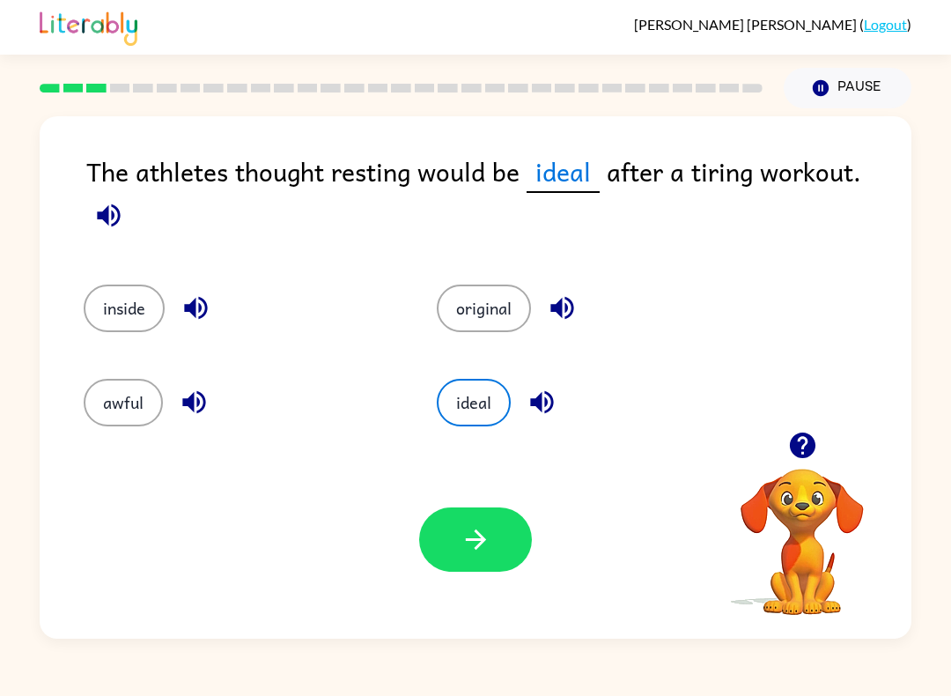
click at [475, 527] on icon "button" at bounding box center [475, 539] width 31 height 31
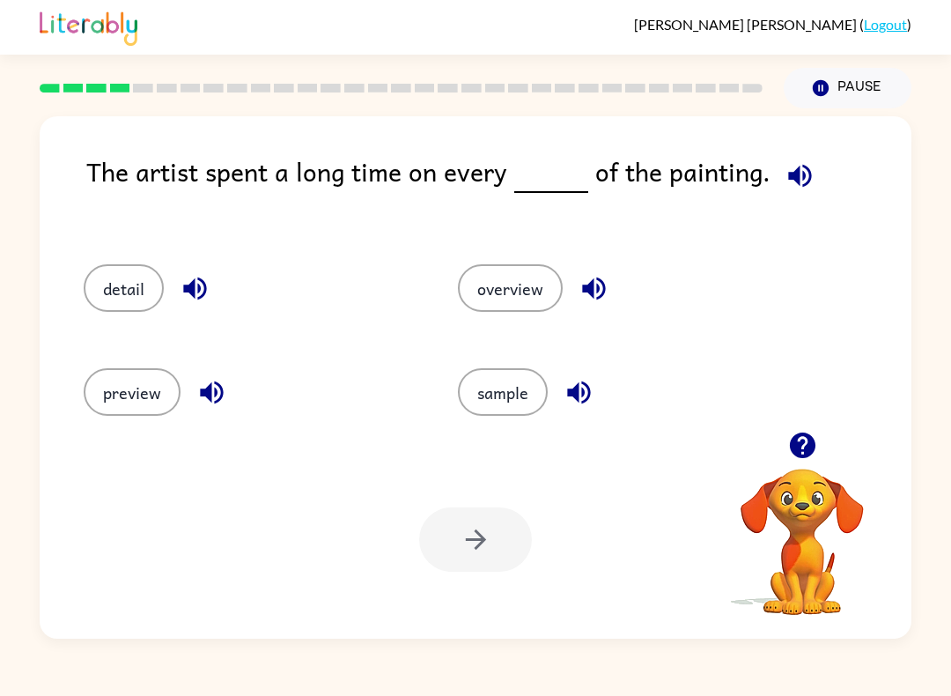
click at [129, 279] on button "detail" at bounding box center [124, 288] width 80 height 48
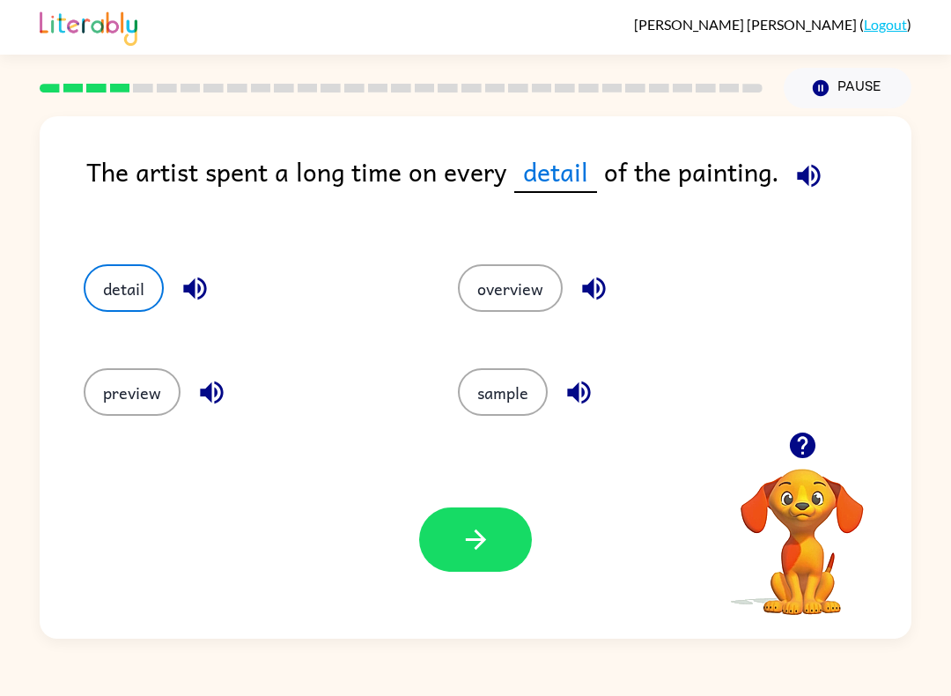
click at [487, 549] on icon "button" at bounding box center [475, 539] width 31 height 31
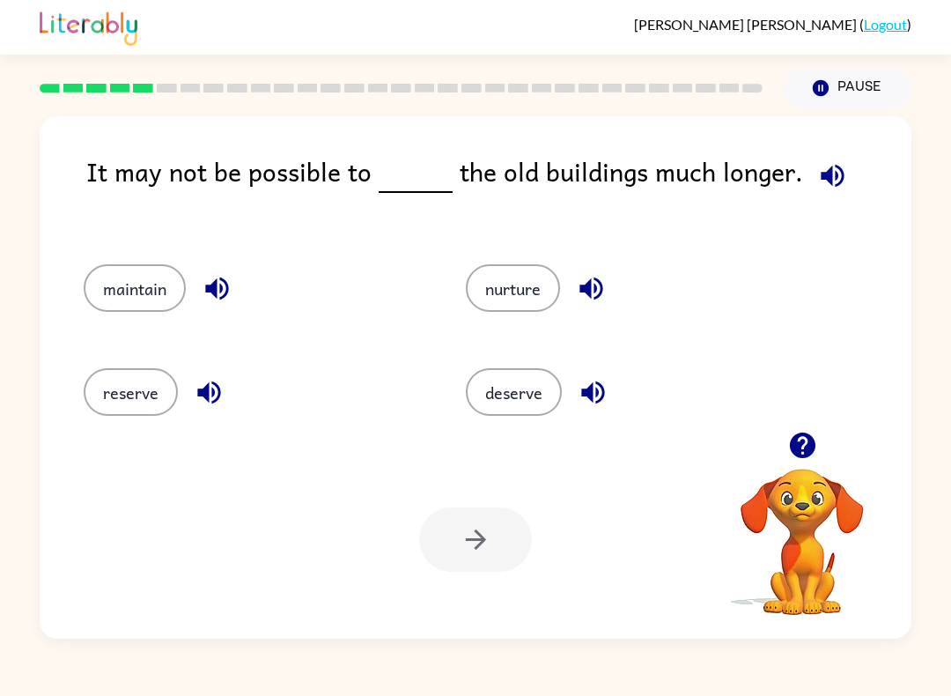
click at [156, 290] on button "maintain" at bounding box center [135, 288] width 102 height 48
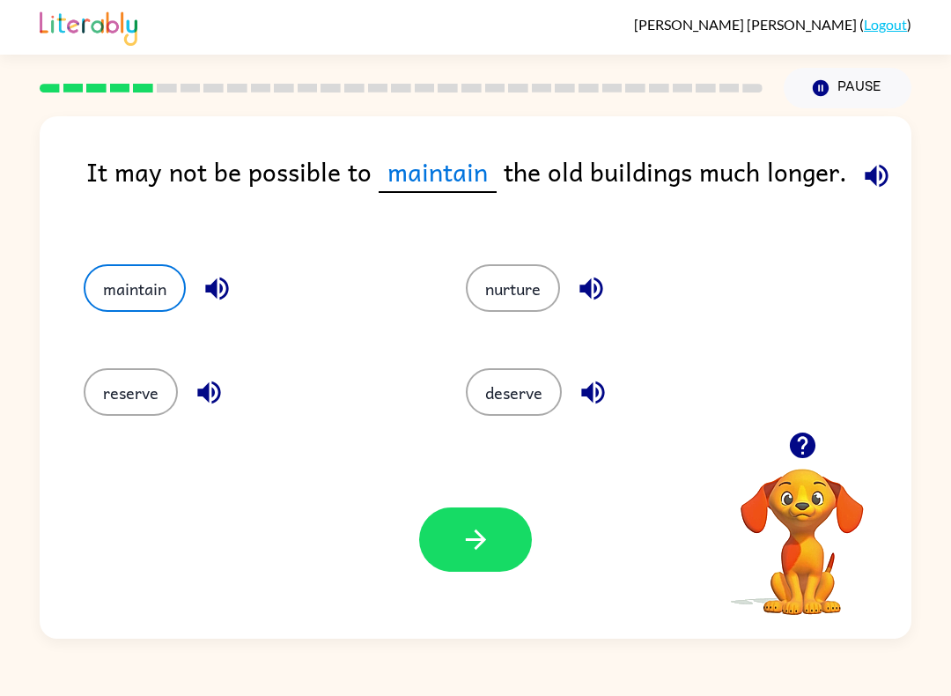
click at [505, 552] on button "button" at bounding box center [475, 539] width 113 height 64
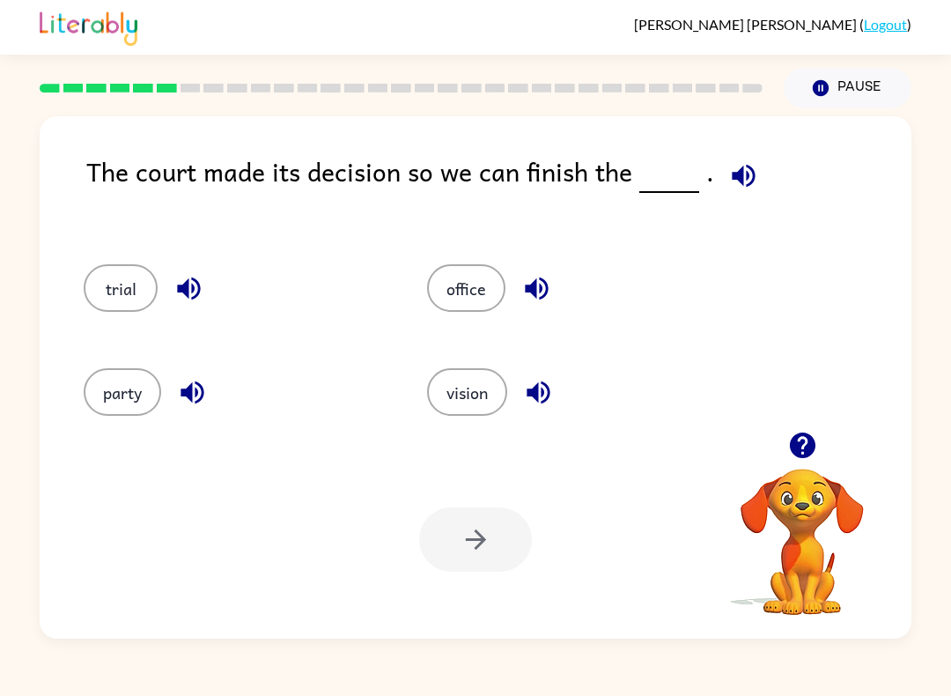
click at [133, 276] on button "trial" at bounding box center [121, 288] width 74 height 48
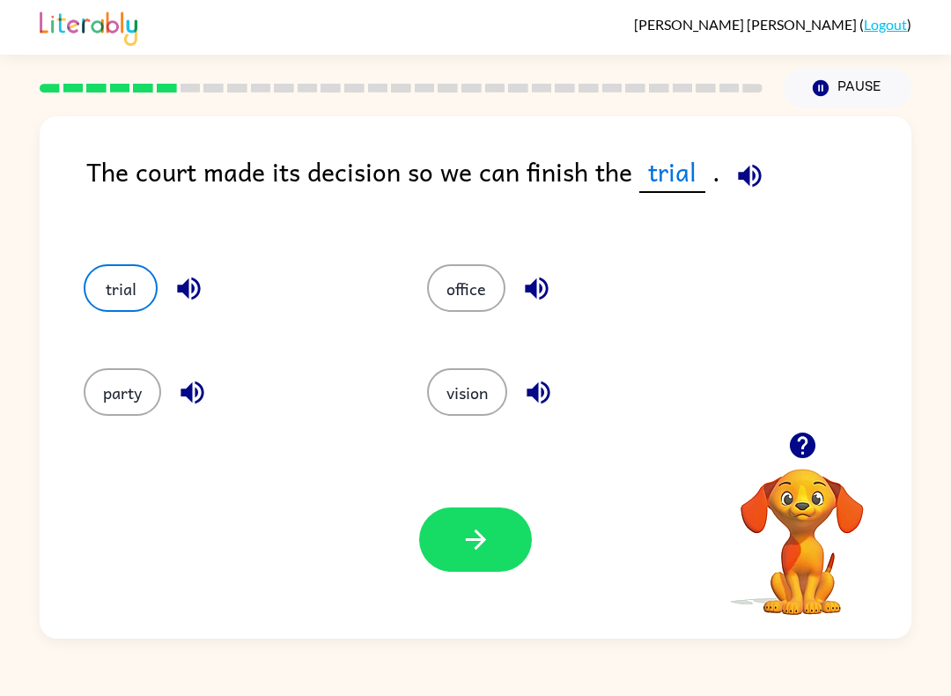
click at [494, 548] on button "button" at bounding box center [475, 539] width 113 height 64
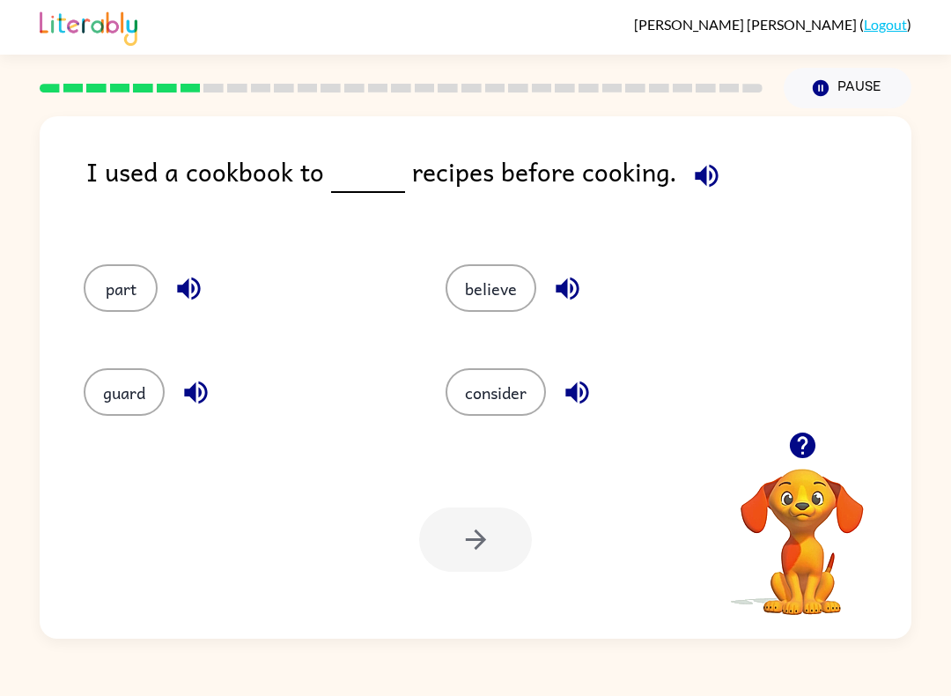
click at [503, 409] on button "consider" at bounding box center [496, 392] width 100 height 48
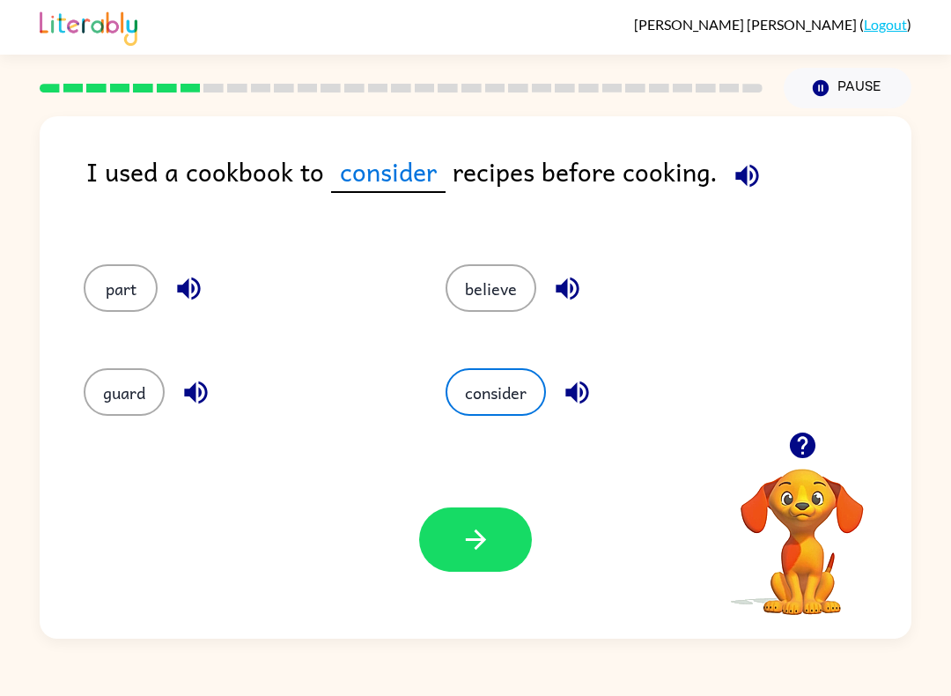
click at [468, 531] on icon "button" at bounding box center [475, 539] width 31 height 31
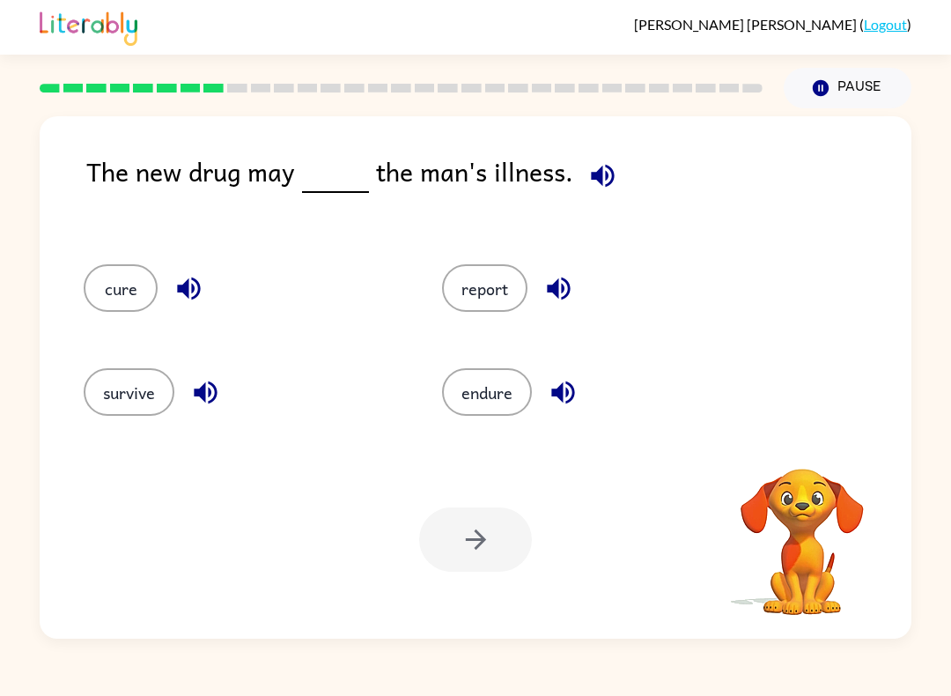
click at [121, 279] on button "cure" at bounding box center [121, 288] width 74 height 48
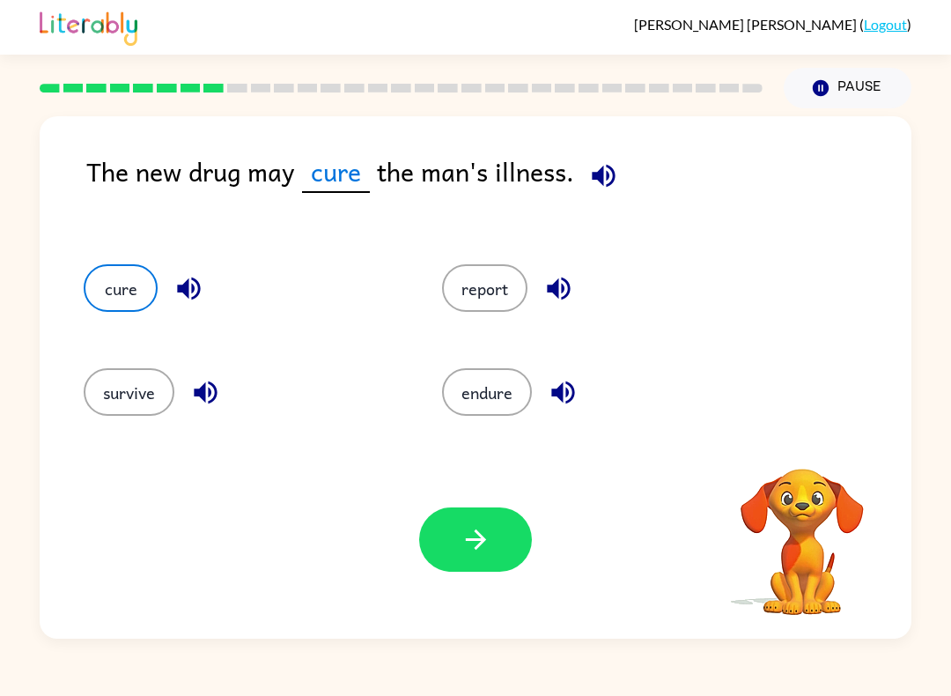
click at [495, 534] on button "button" at bounding box center [475, 539] width 113 height 64
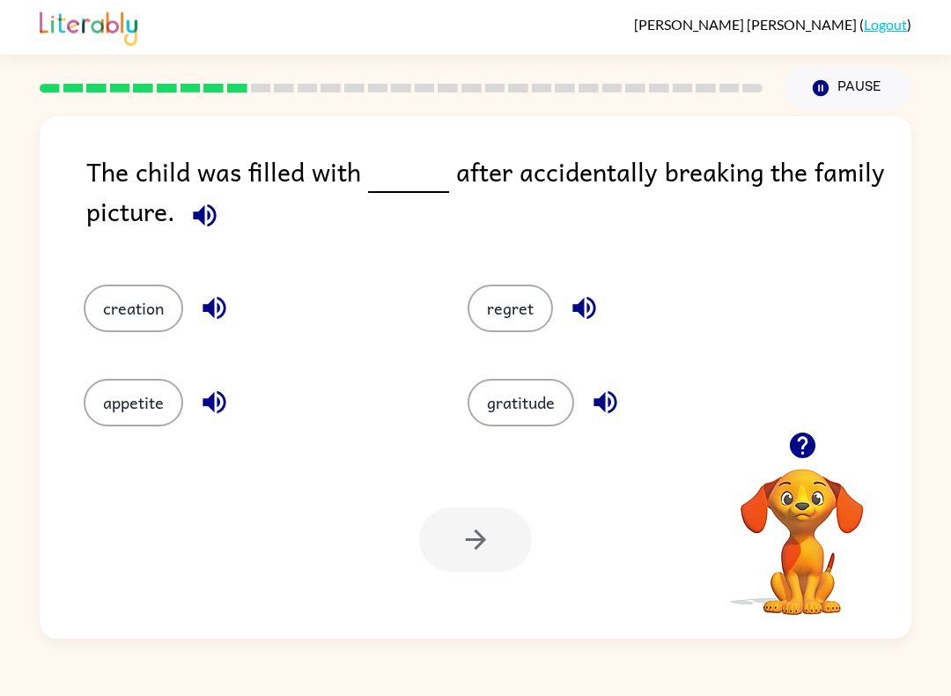
click at [517, 295] on button "regret" at bounding box center [510, 308] width 85 height 48
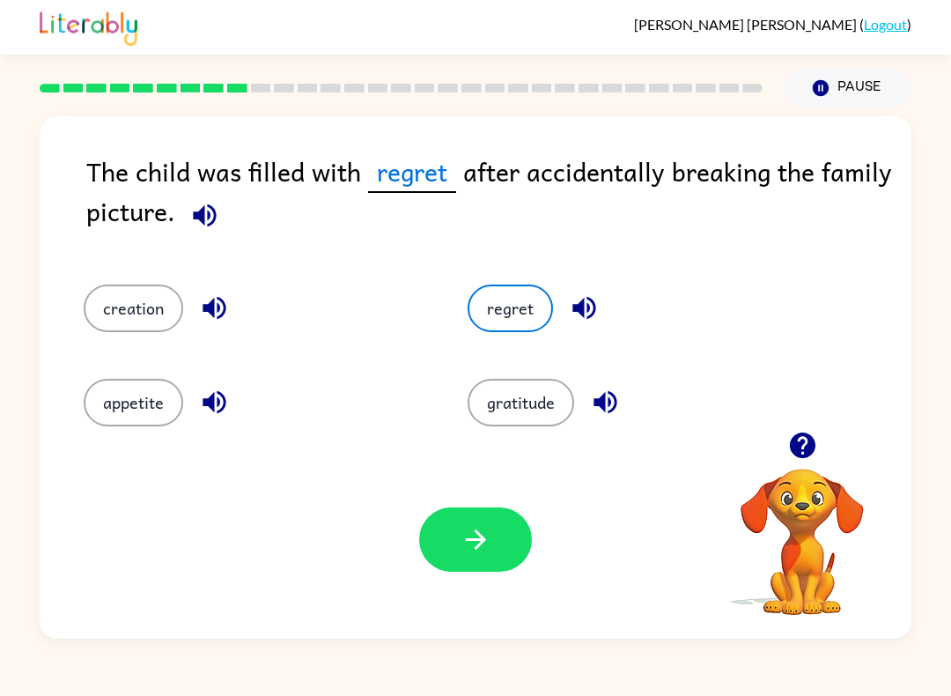
click at [489, 534] on icon "button" at bounding box center [475, 539] width 31 height 31
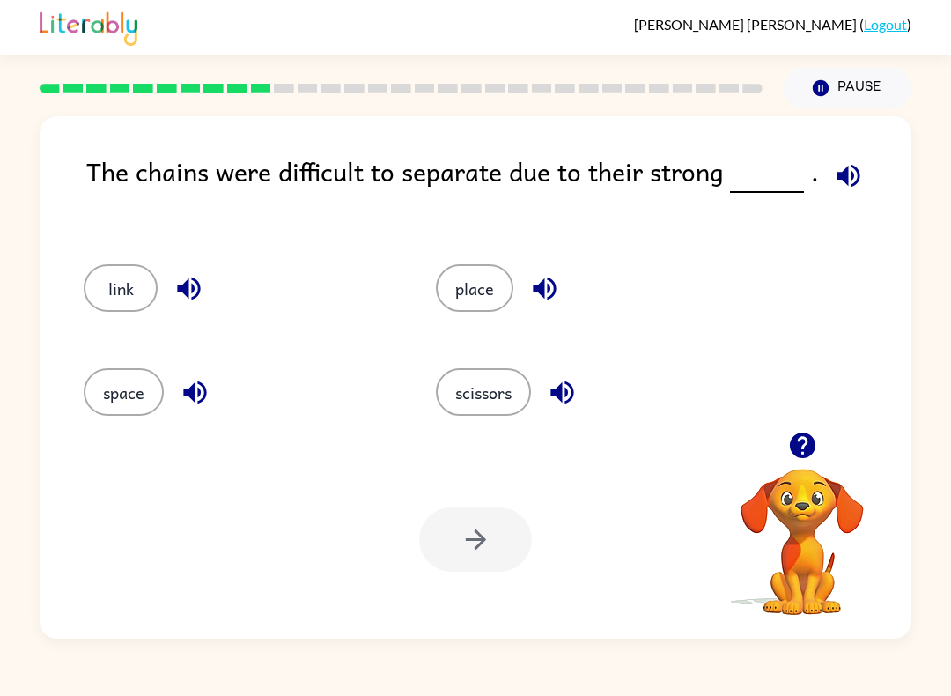
click at [144, 293] on button "link" at bounding box center [121, 288] width 74 height 48
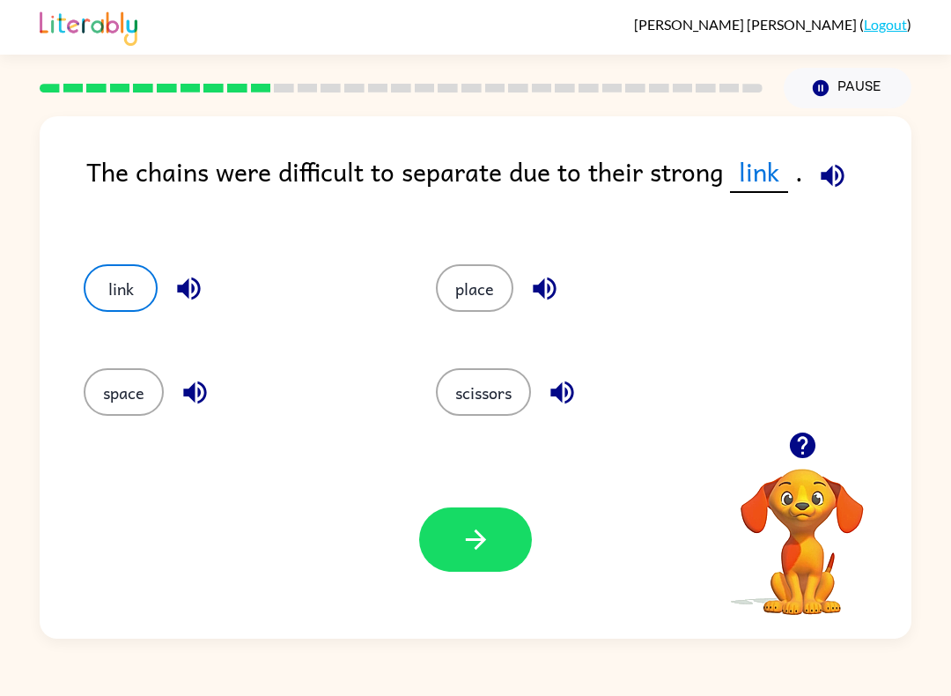
click at [501, 543] on button "button" at bounding box center [475, 539] width 113 height 64
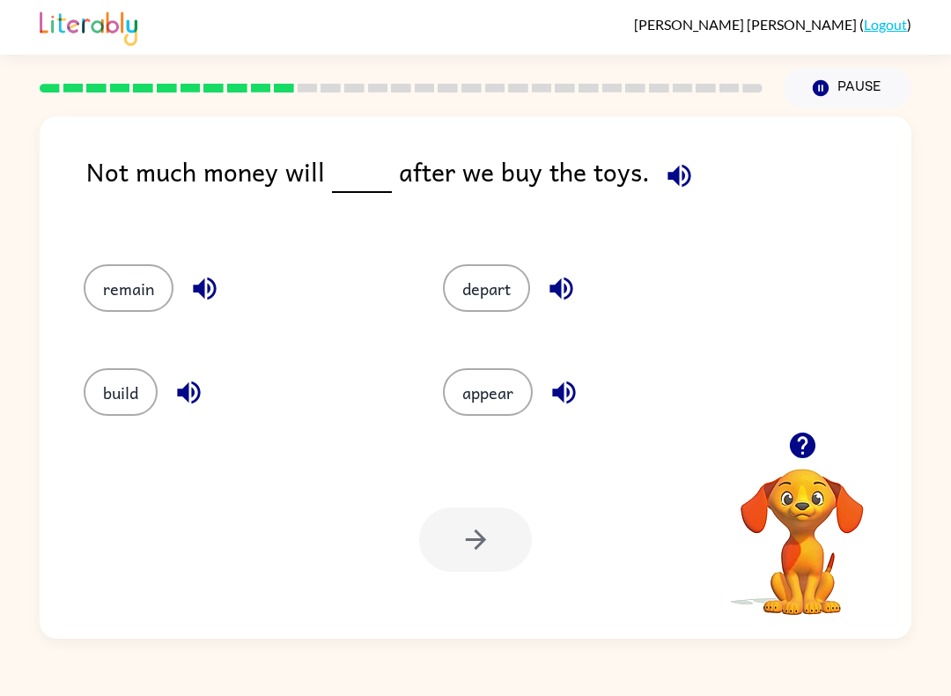
click at [158, 304] on button "remain" at bounding box center [129, 288] width 90 height 48
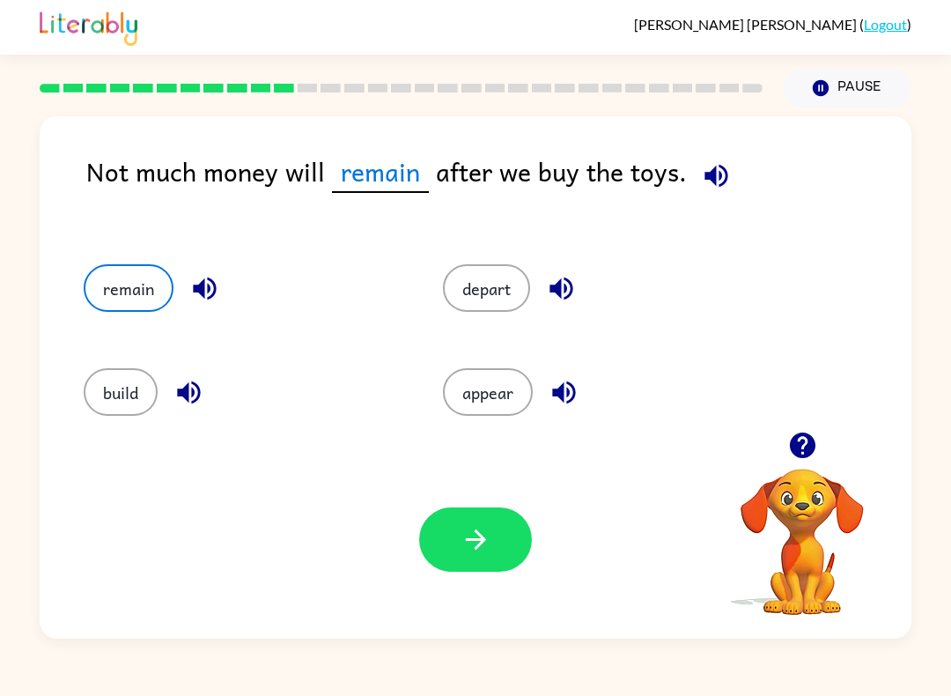
click at [473, 528] on icon "button" at bounding box center [475, 539] width 31 height 31
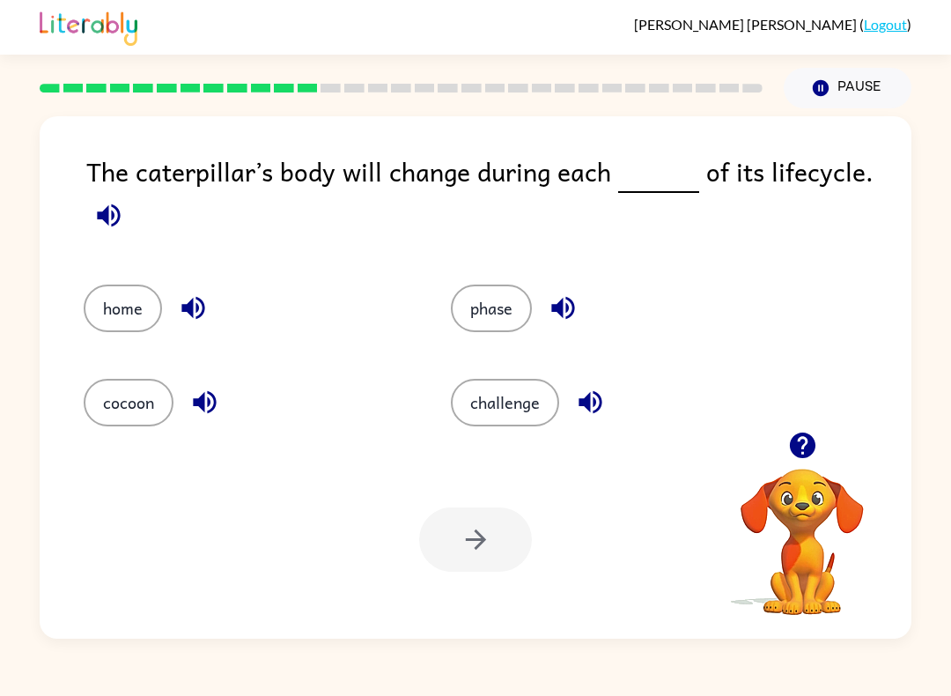
click at [496, 296] on button "phase" at bounding box center [491, 308] width 81 height 48
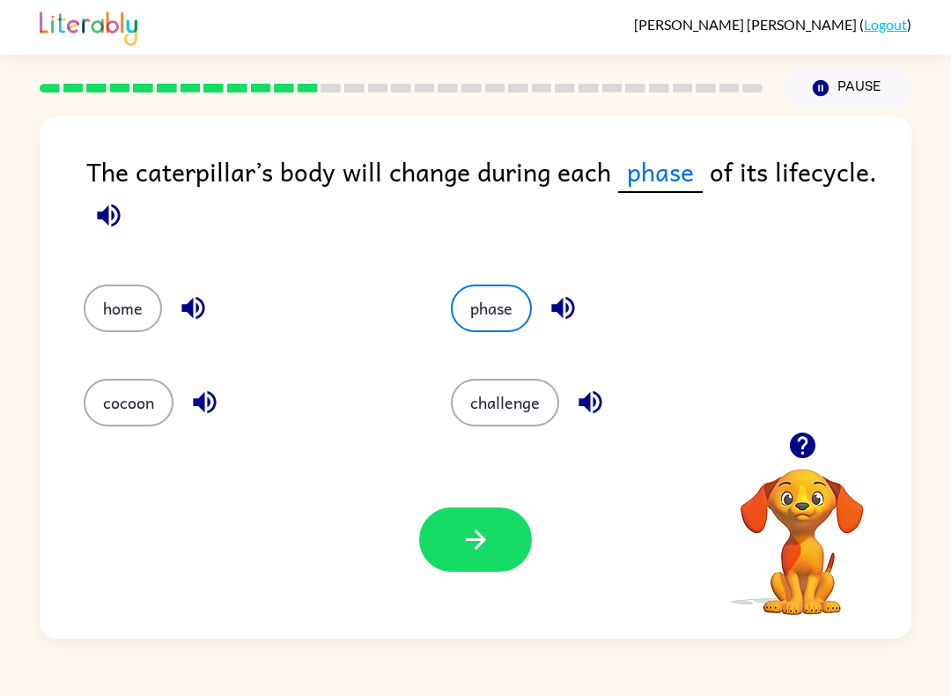
click at [475, 543] on icon "button" at bounding box center [475, 539] width 31 height 31
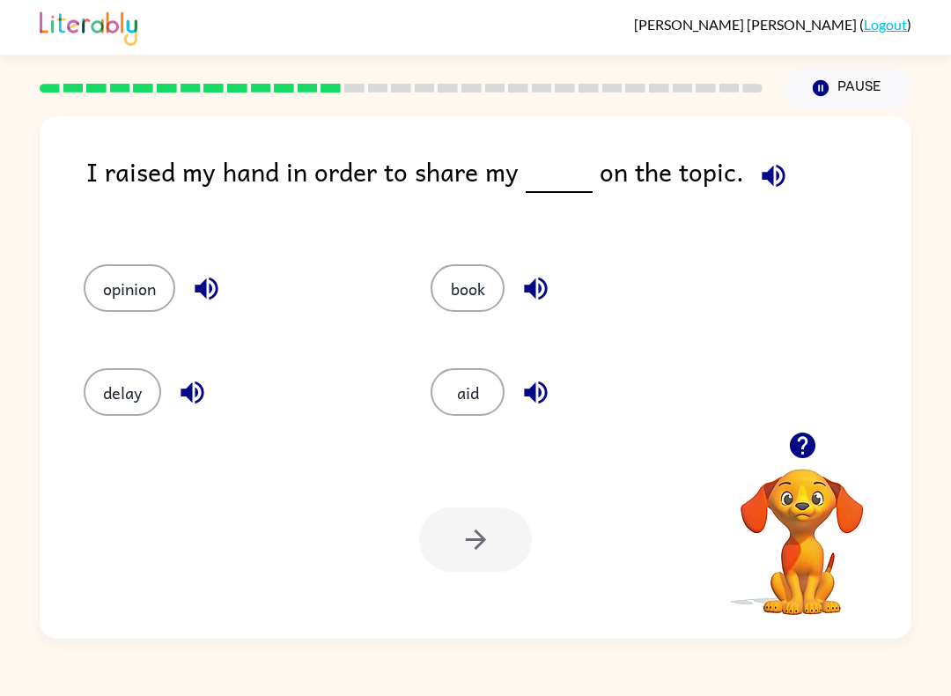
click at [140, 285] on button "opinion" at bounding box center [130, 288] width 92 height 48
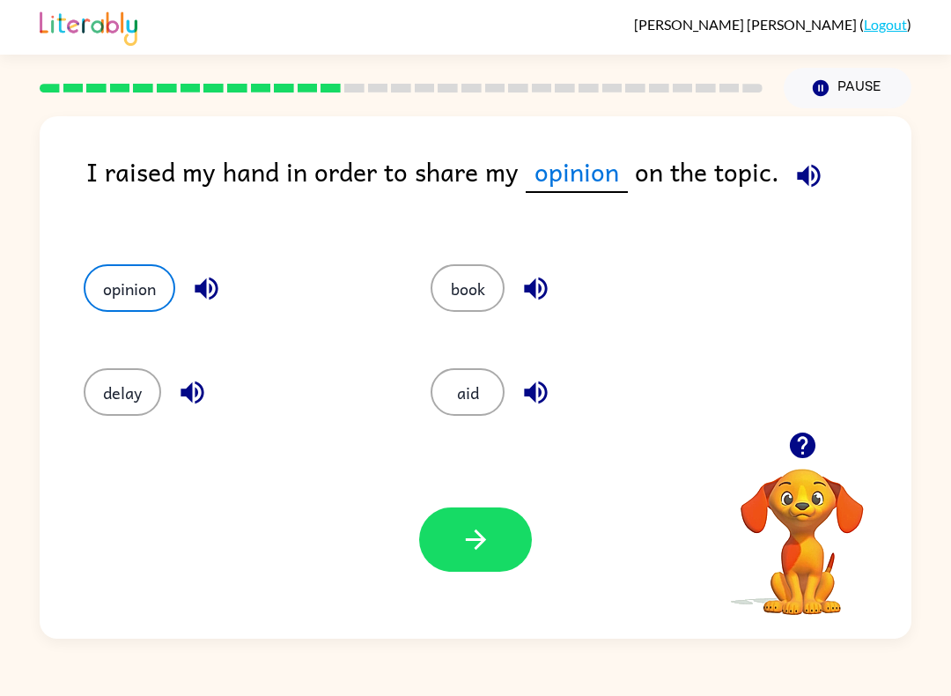
click at [483, 543] on icon "button" at bounding box center [475, 539] width 31 height 31
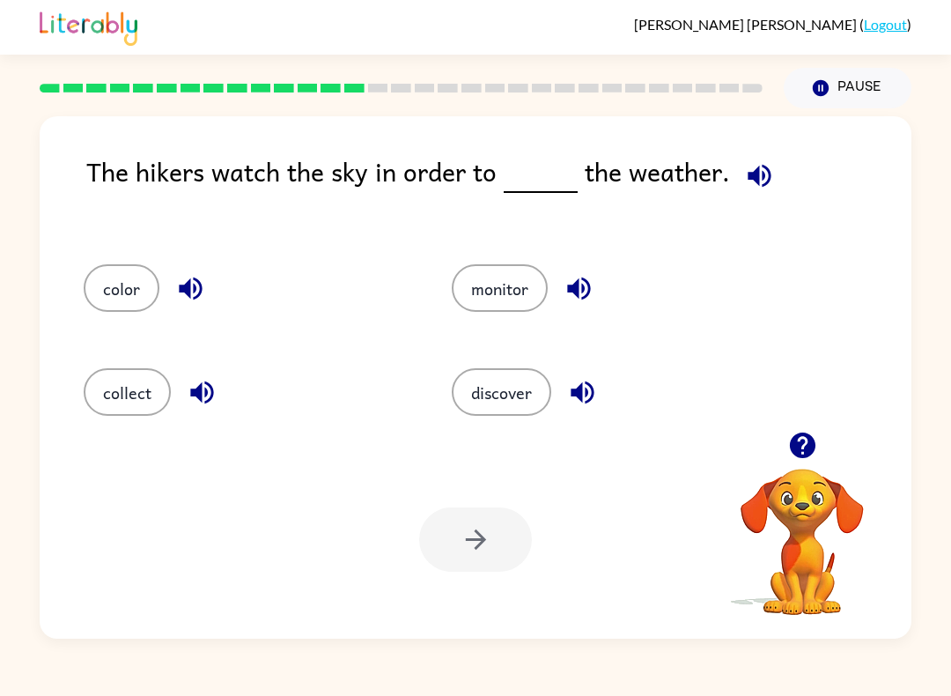
click at [526, 261] on div "monitor" at bounding box center [602, 283] width 368 height 104
click at [519, 308] on button "monitor" at bounding box center [500, 288] width 96 height 48
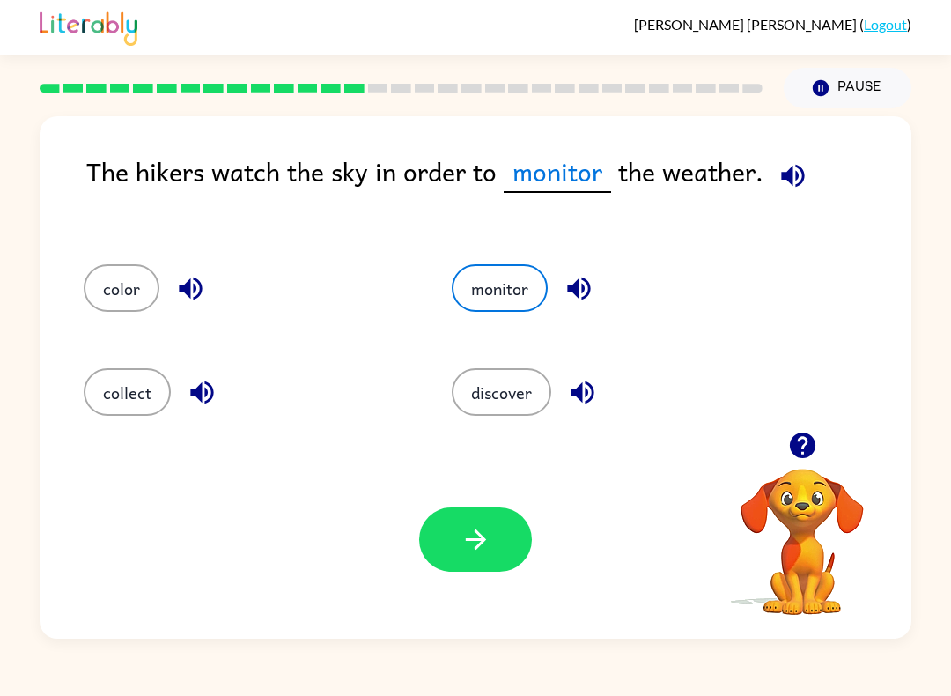
click at [468, 497] on div "Your browser must support playing .mp4 files to use Literably. Please try using…" at bounding box center [476, 539] width 872 height 198
click at [481, 515] on button "button" at bounding box center [475, 539] width 113 height 64
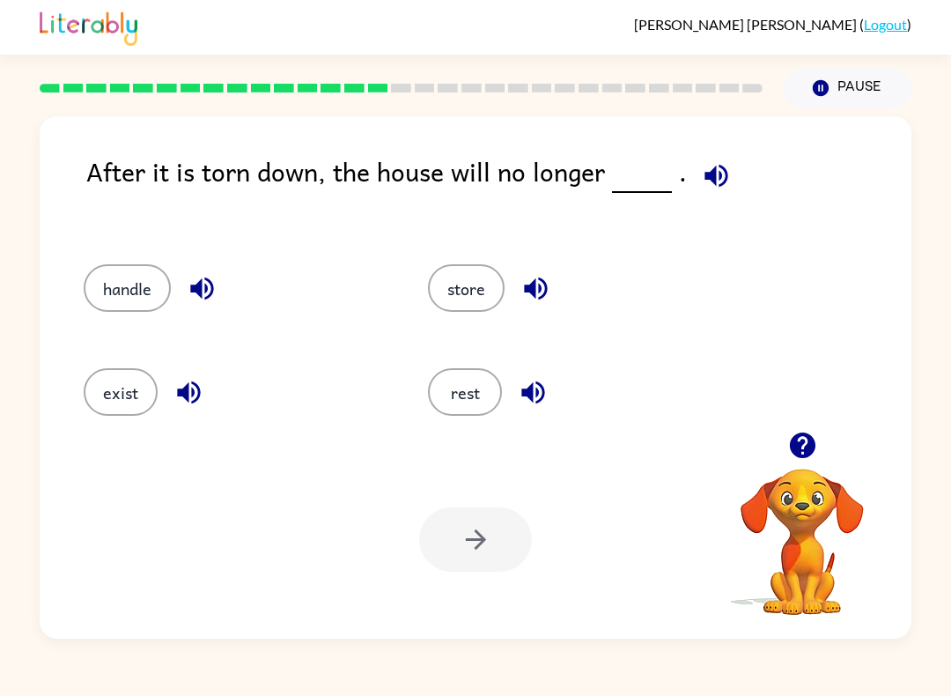
click at [106, 392] on button "exist" at bounding box center [121, 392] width 74 height 48
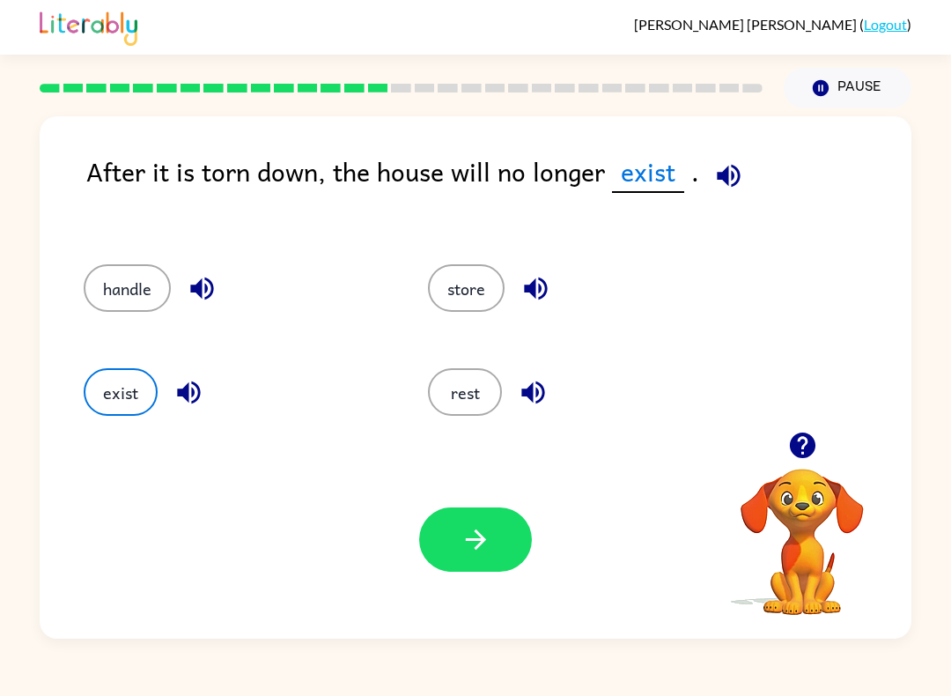
click at [511, 534] on button "button" at bounding box center [475, 539] width 113 height 64
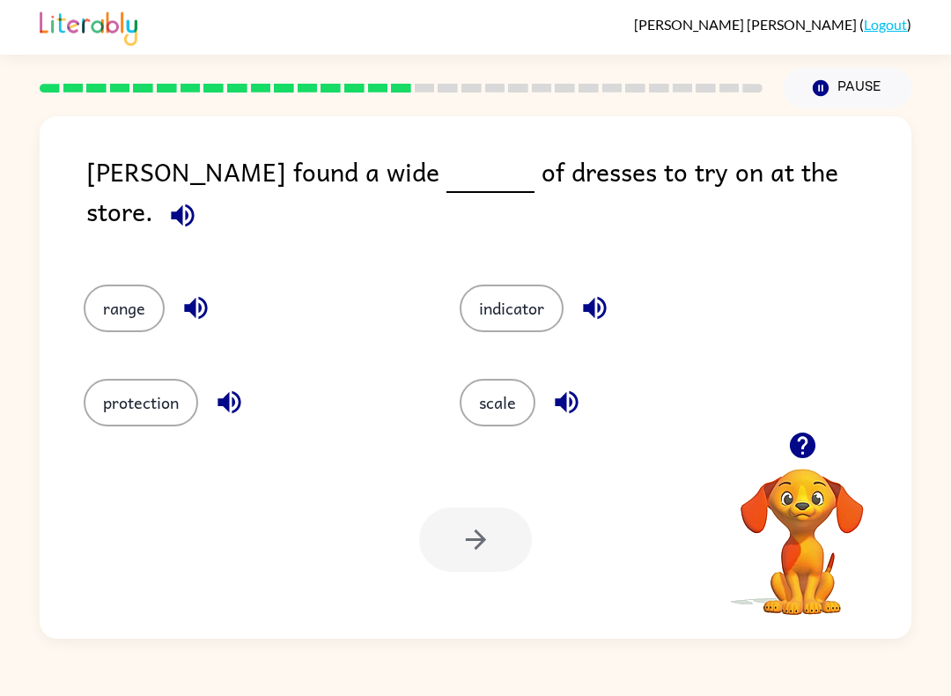
click at [205, 194] on button "button" at bounding box center [182, 215] width 45 height 45
click at [131, 296] on button "range" at bounding box center [124, 308] width 81 height 48
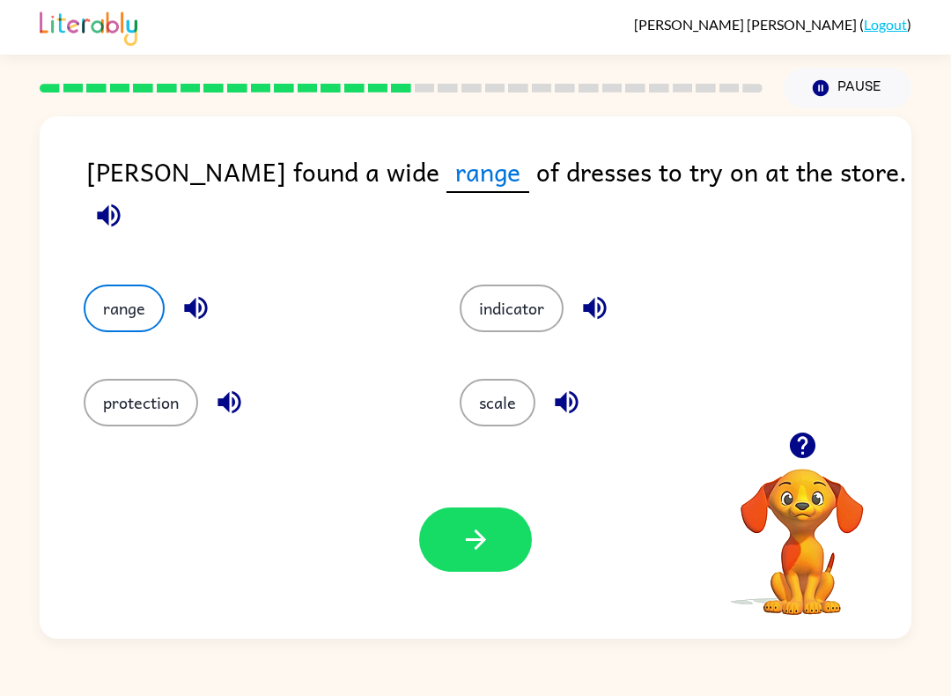
click at [458, 511] on button "button" at bounding box center [475, 539] width 113 height 64
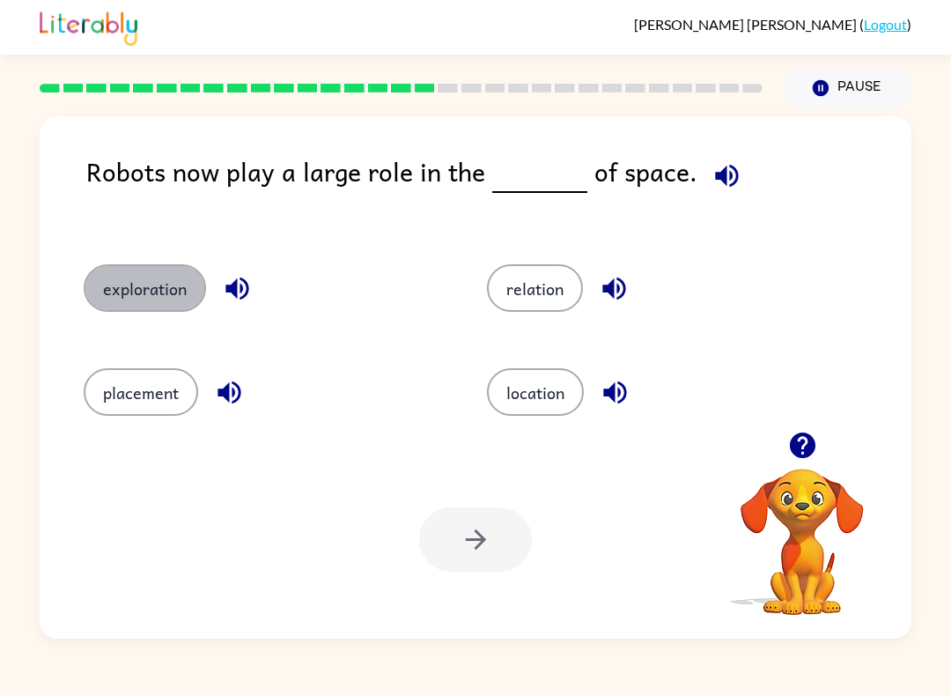
click at [106, 267] on button "exploration" at bounding box center [145, 288] width 122 height 48
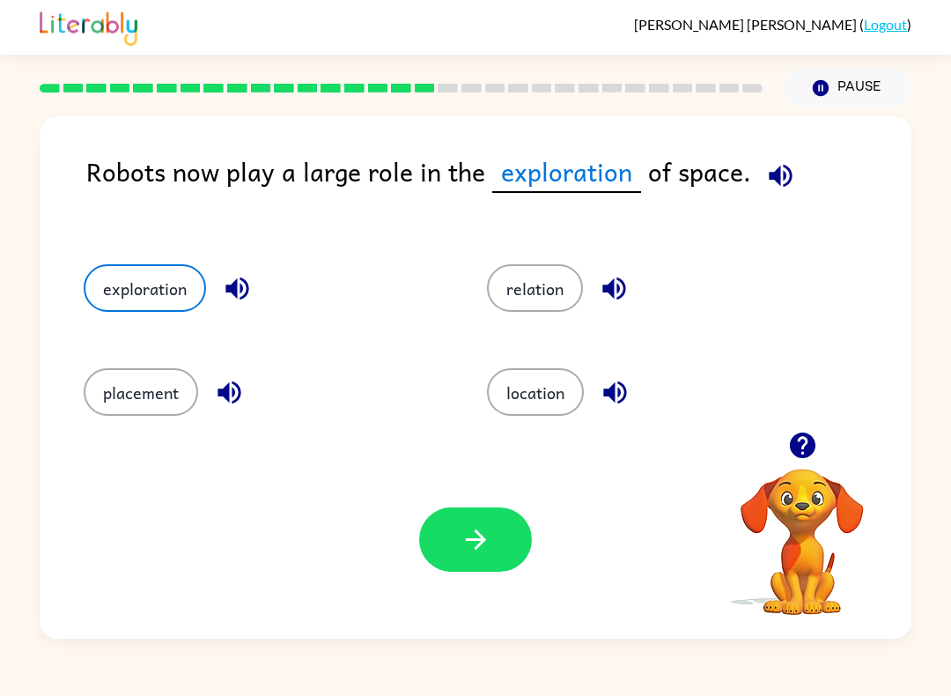
click at [450, 532] on button "button" at bounding box center [475, 539] width 113 height 64
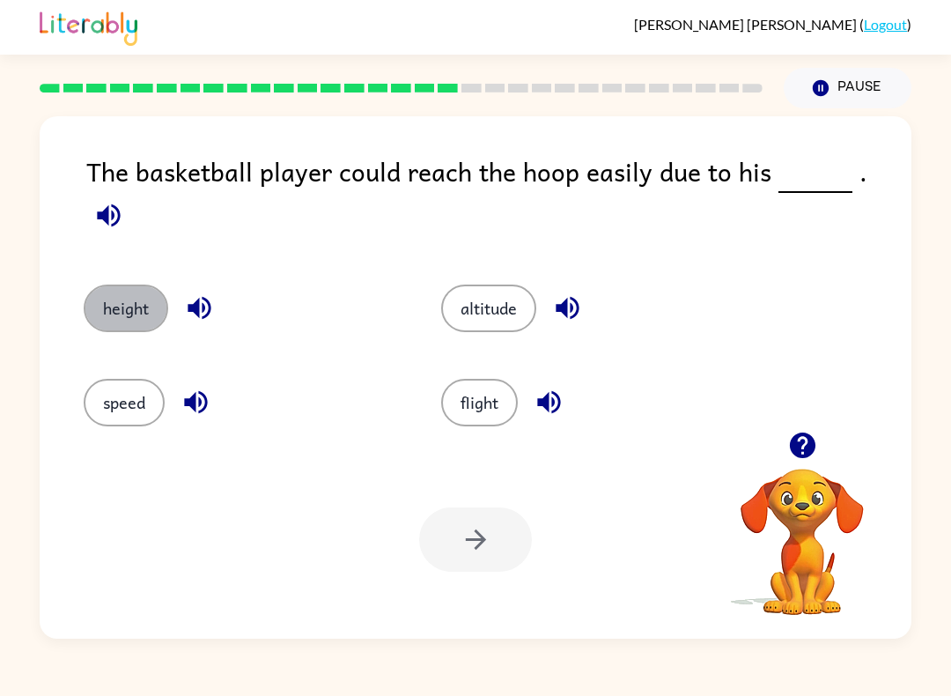
click at [111, 290] on button "height" at bounding box center [126, 308] width 85 height 48
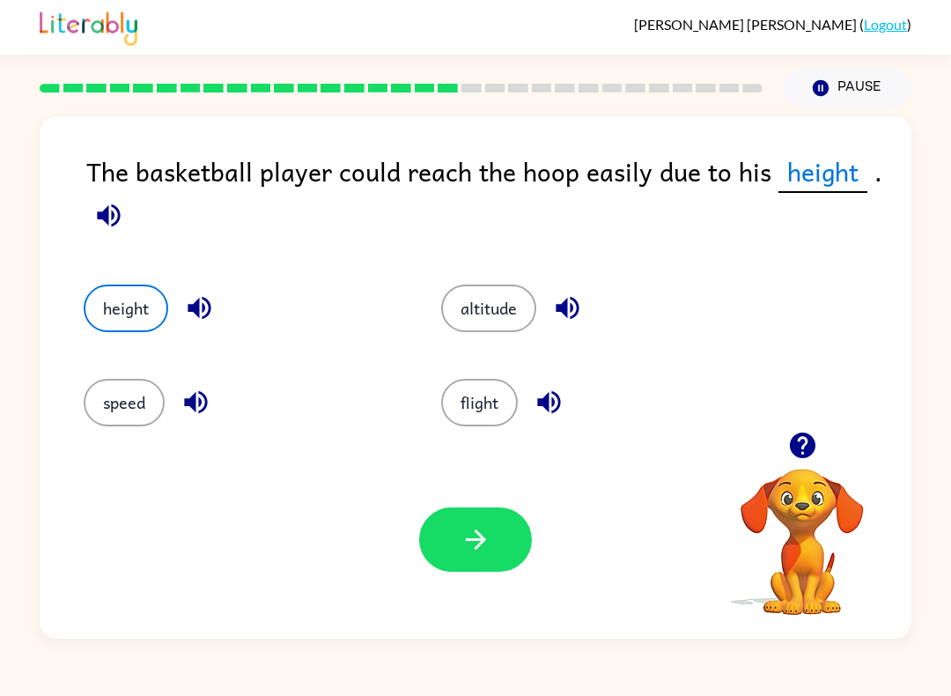
click at [477, 537] on icon "button" at bounding box center [475, 539] width 31 height 31
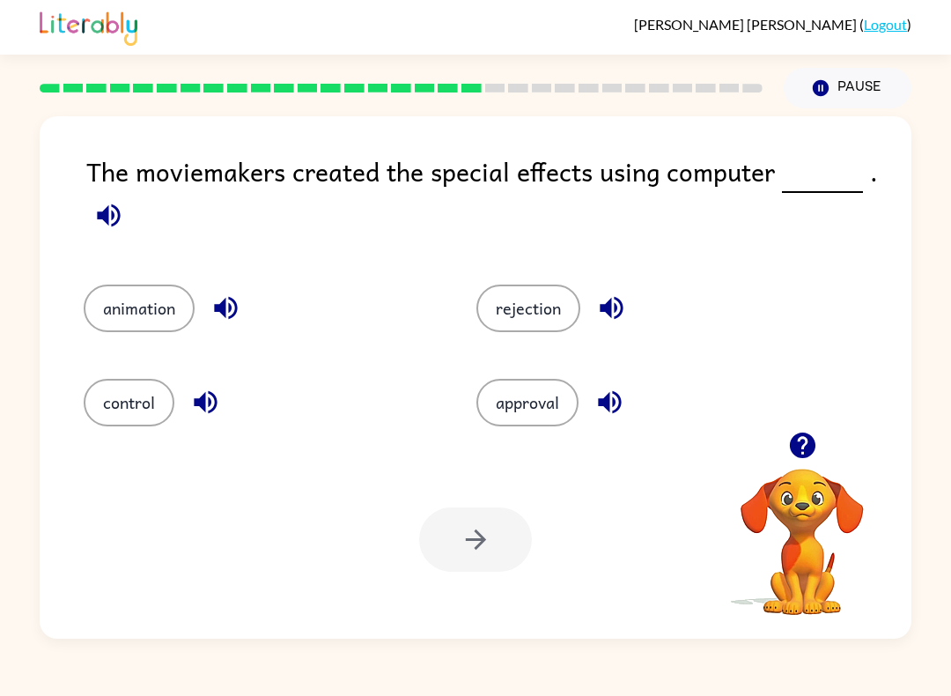
click at [125, 310] on button "animation" at bounding box center [139, 308] width 111 height 48
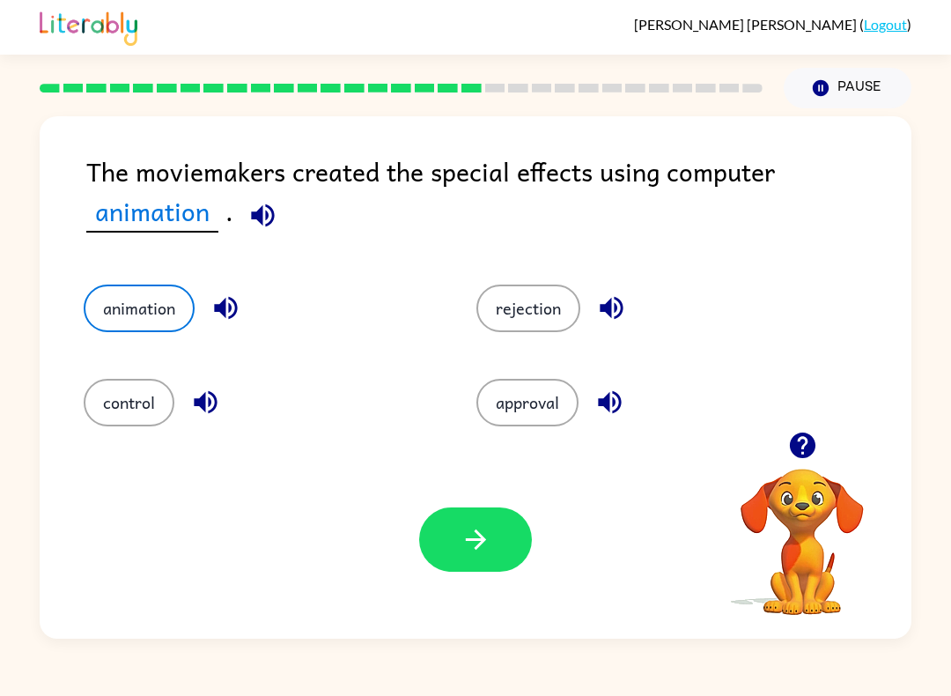
click at [457, 527] on button "button" at bounding box center [475, 539] width 113 height 64
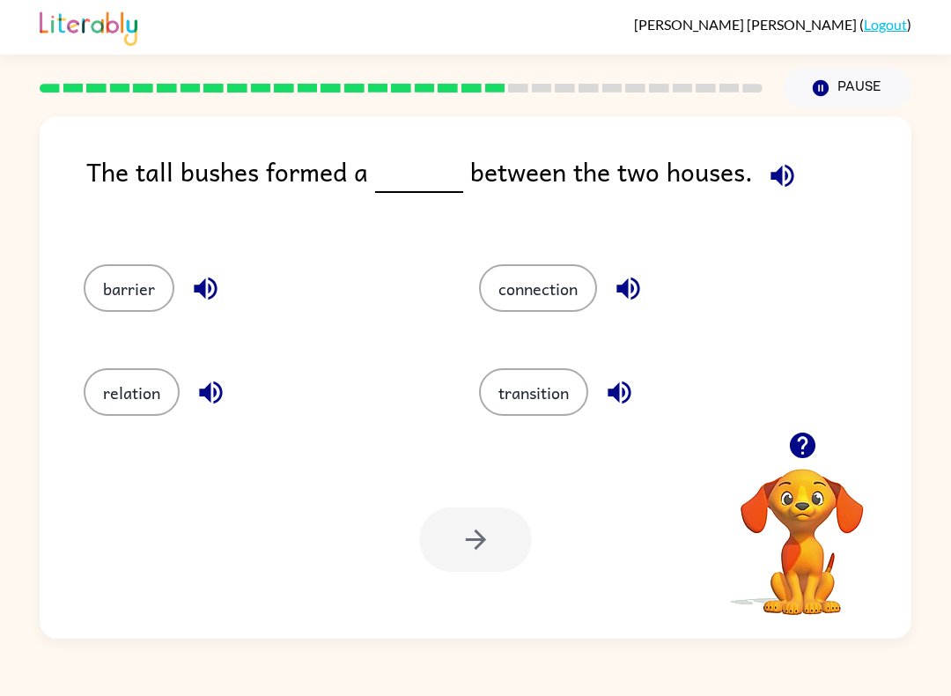
click at [133, 275] on button "barrier" at bounding box center [129, 288] width 91 height 48
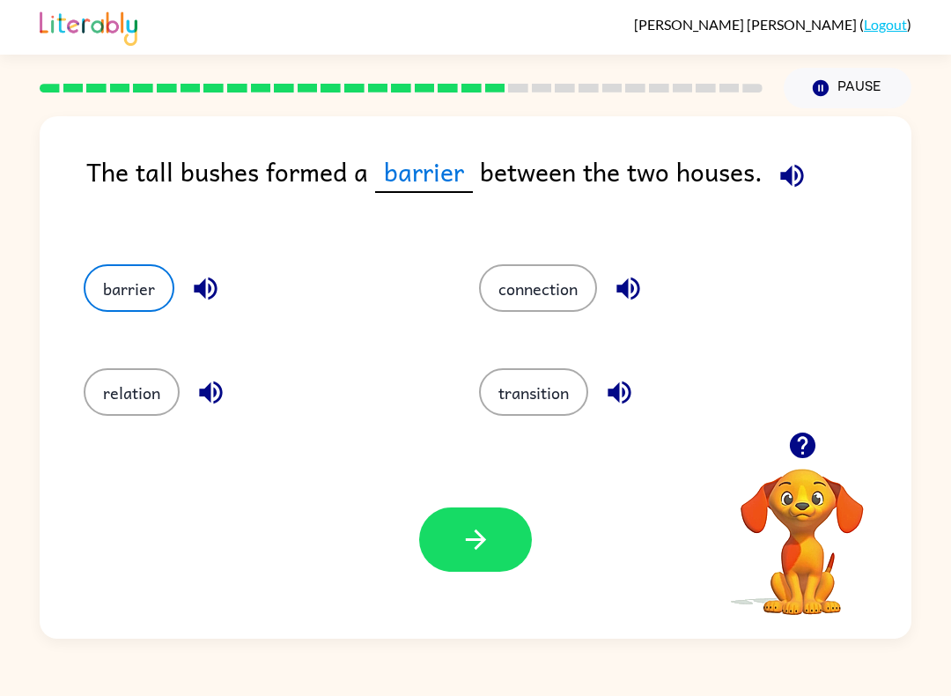
click at [792, 191] on icon "button" at bounding box center [792, 175] width 31 height 31
click at [474, 520] on button "button" at bounding box center [475, 539] width 113 height 64
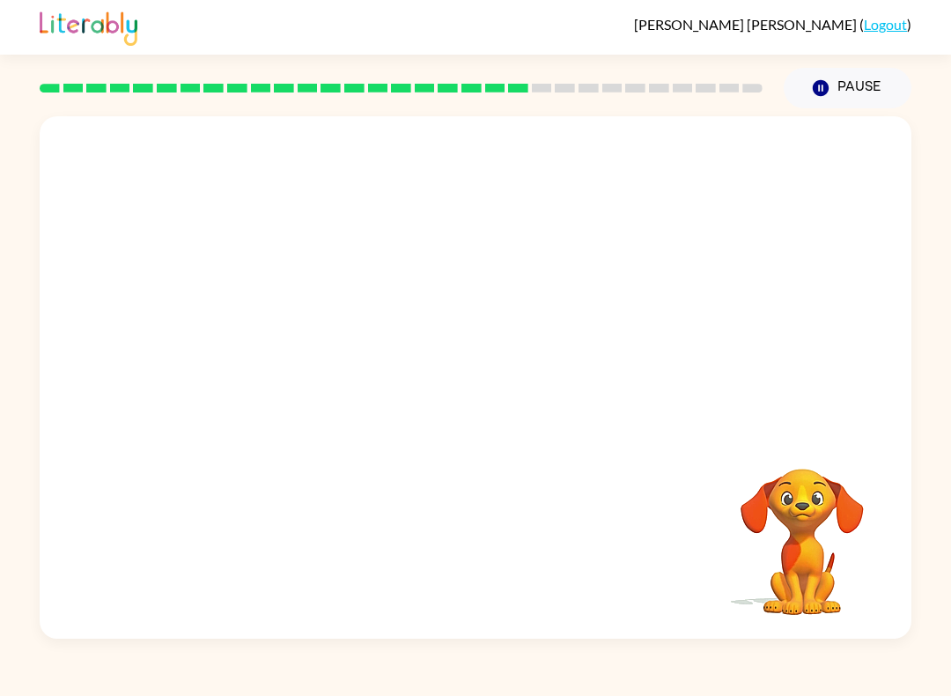
click at [313, 365] on video "Your browser must support playing .mp4 files to use Literably. Please try using…" at bounding box center [476, 273] width 872 height 315
click at [465, 357] on button "button" at bounding box center [475, 386] width 113 height 64
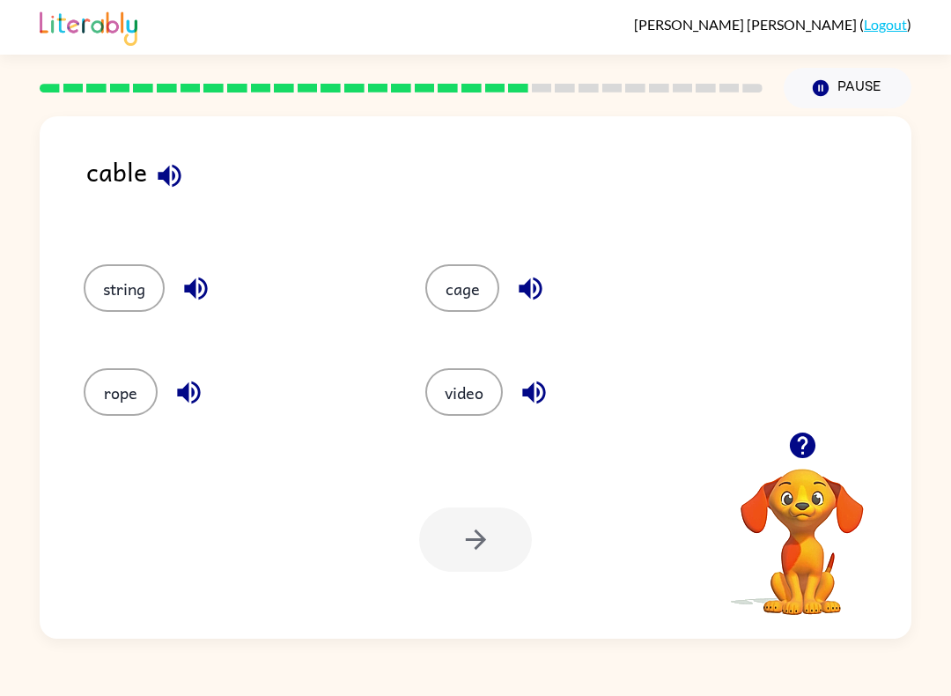
click at [473, 380] on button "video" at bounding box center [463, 392] width 77 height 48
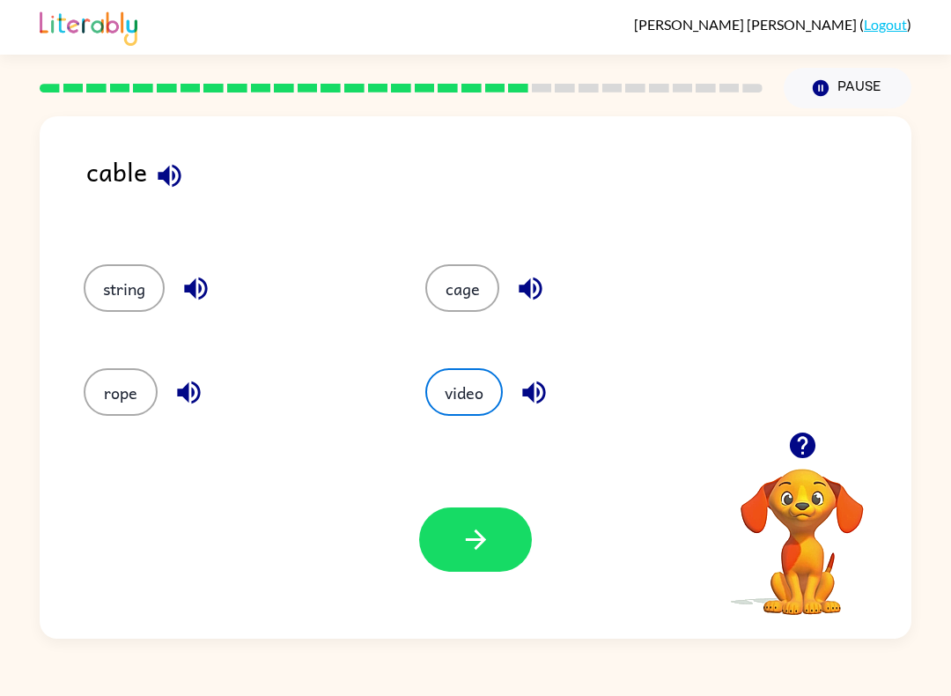
click at [462, 547] on icon "button" at bounding box center [475, 539] width 31 height 31
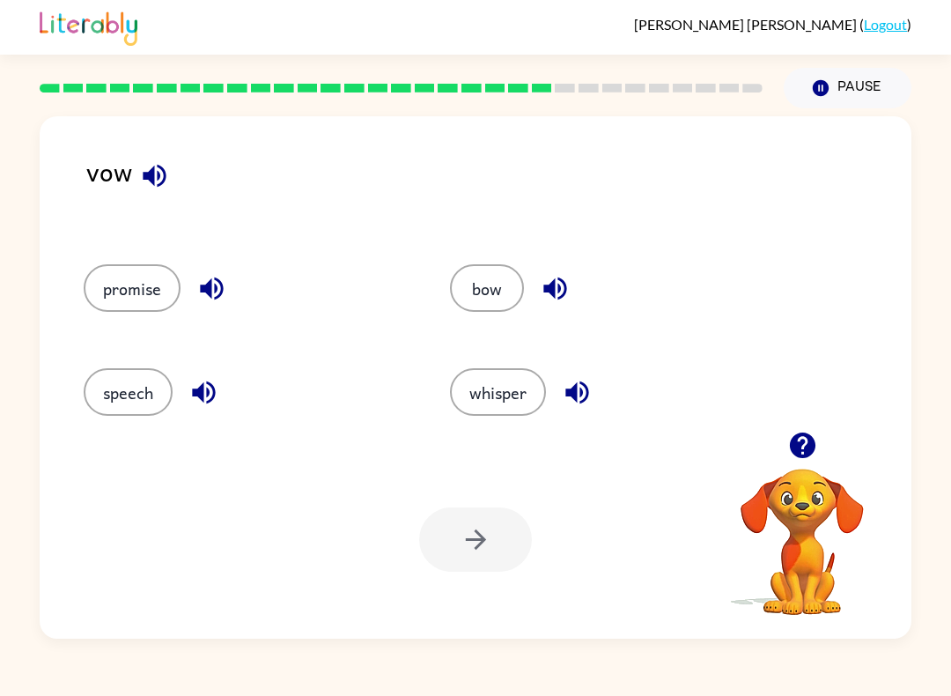
click at [144, 289] on button "promise" at bounding box center [132, 288] width 97 height 48
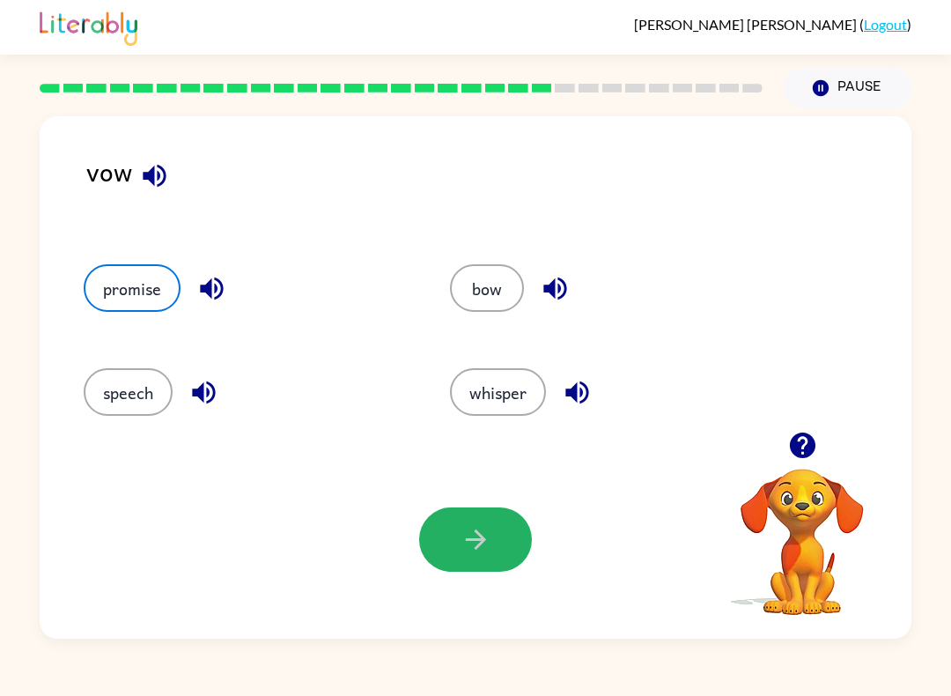
click at [454, 520] on button "button" at bounding box center [475, 539] width 113 height 64
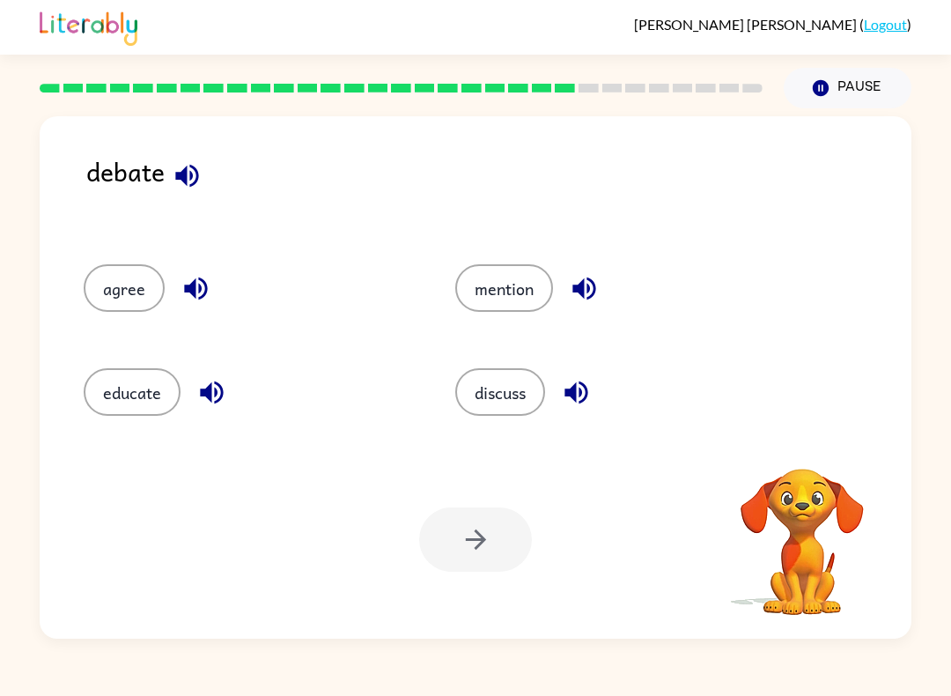
click at [509, 383] on button "discuss" at bounding box center [500, 392] width 90 height 48
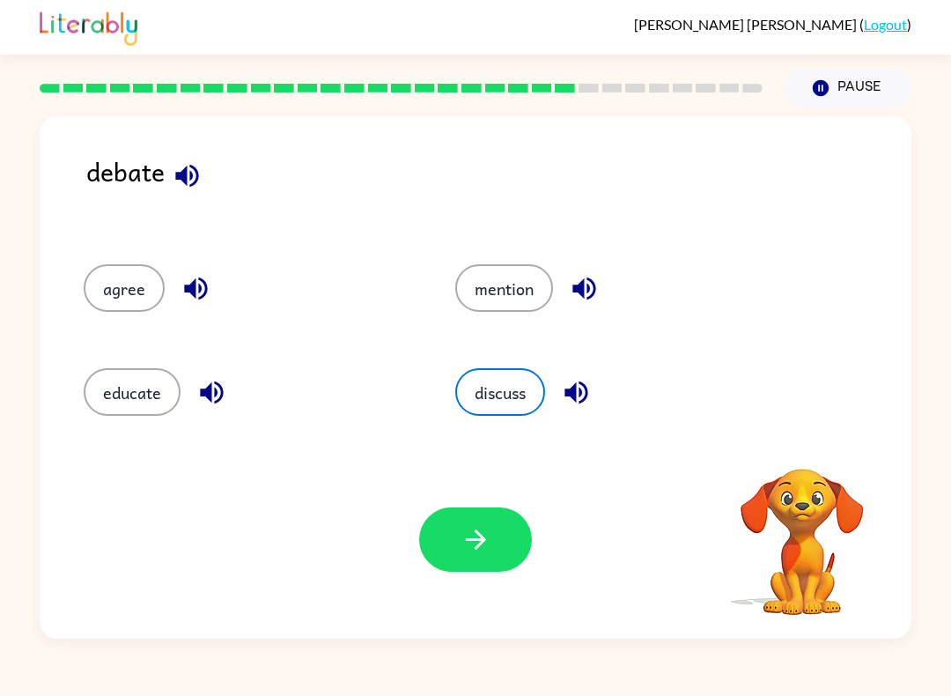
click at [489, 522] on button "button" at bounding box center [475, 539] width 113 height 64
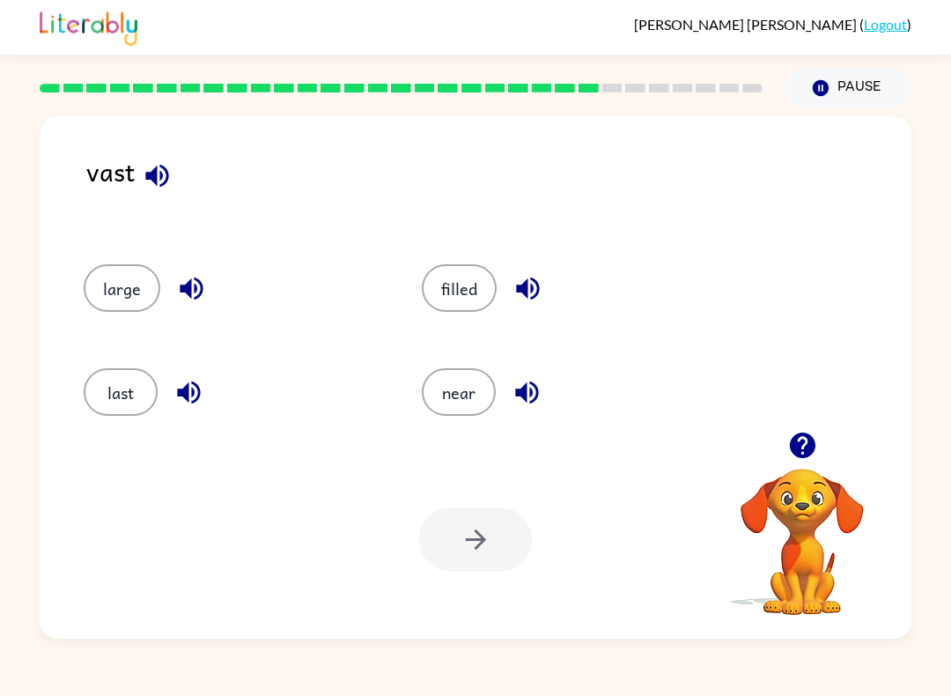
click at [799, 446] on icon "button" at bounding box center [802, 445] width 26 height 26
click at [111, 281] on button "large" at bounding box center [122, 288] width 77 height 48
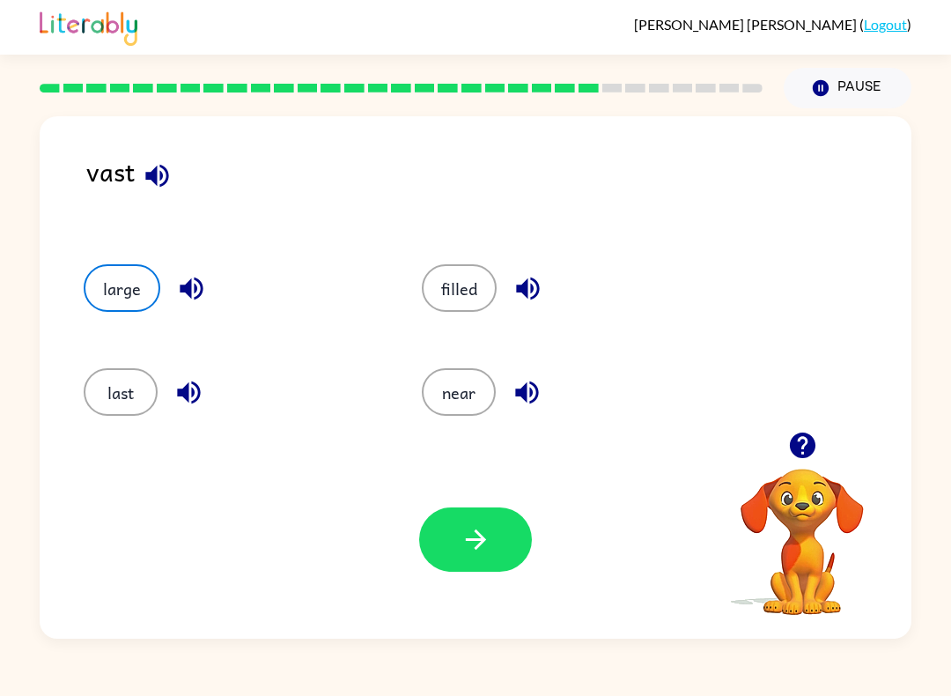
click at [467, 538] on icon "button" at bounding box center [475, 539] width 31 height 31
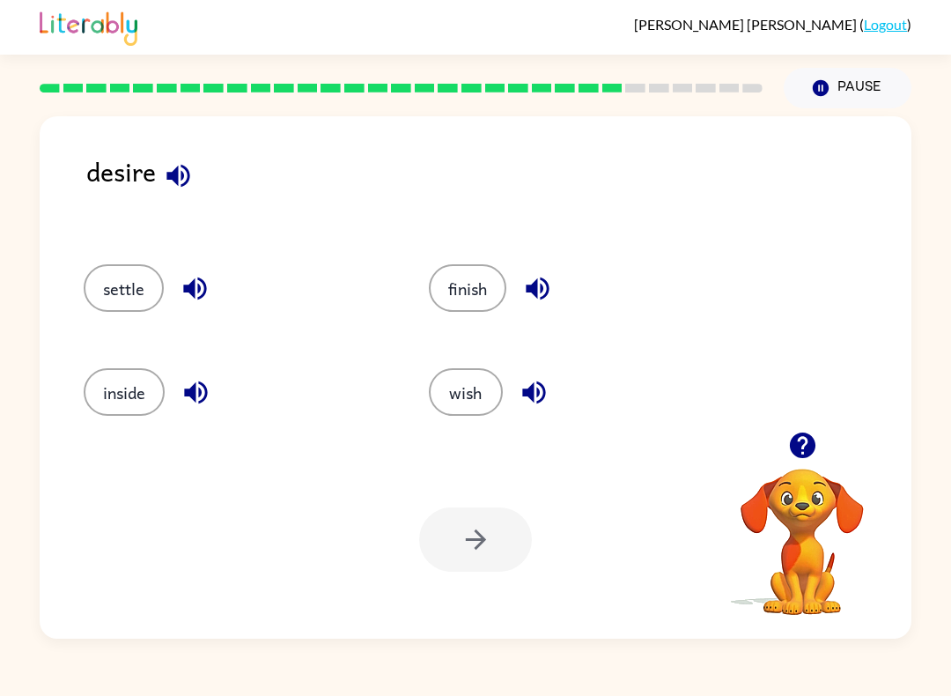
click at [471, 395] on button "wish" at bounding box center [466, 392] width 74 height 48
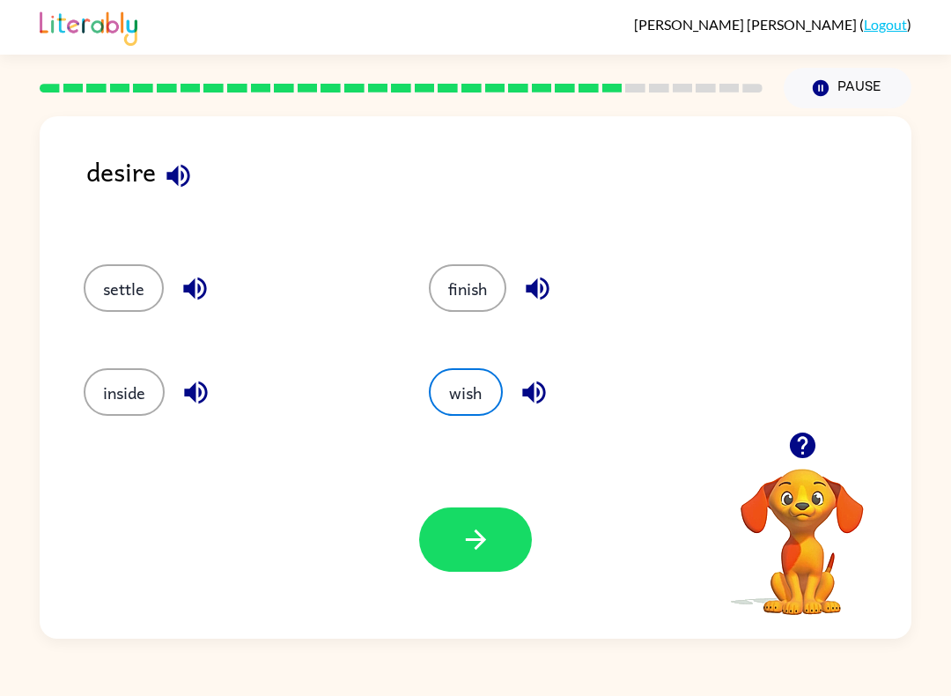
click at [464, 542] on icon "button" at bounding box center [475, 539] width 31 height 31
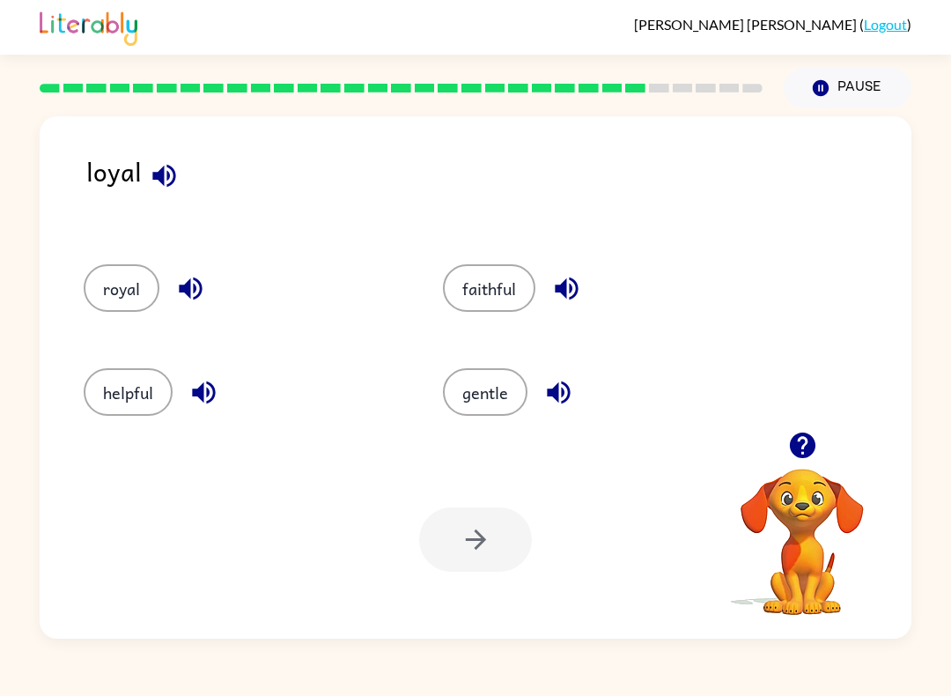
click at [462, 297] on button "faithful" at bounding box center [489, 288] width 92 height 48
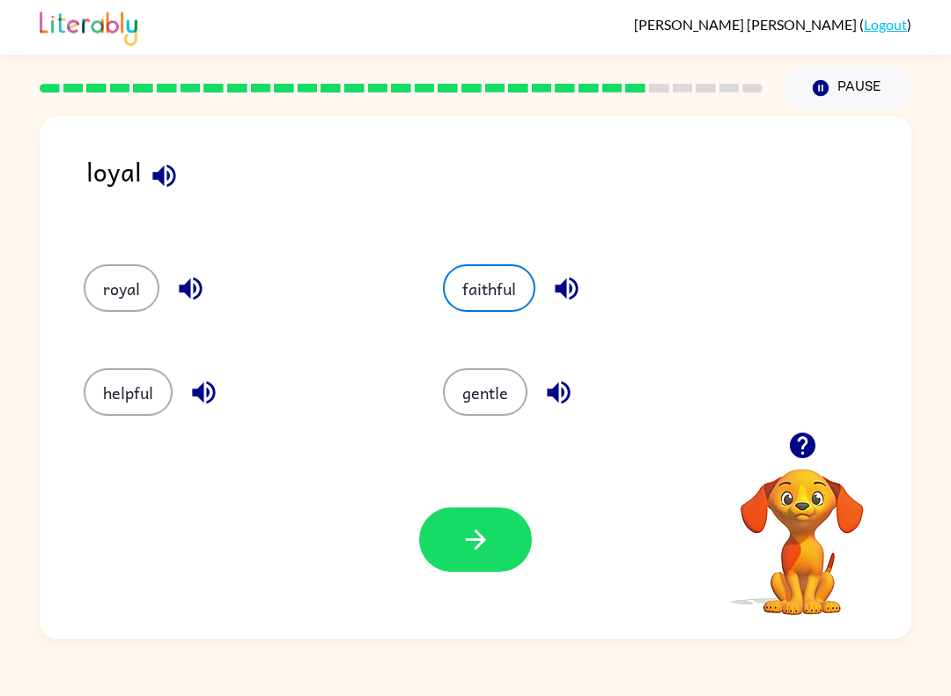
click at [452, 540] on button "button" at bounding box center [475, 539] width 113 height 64
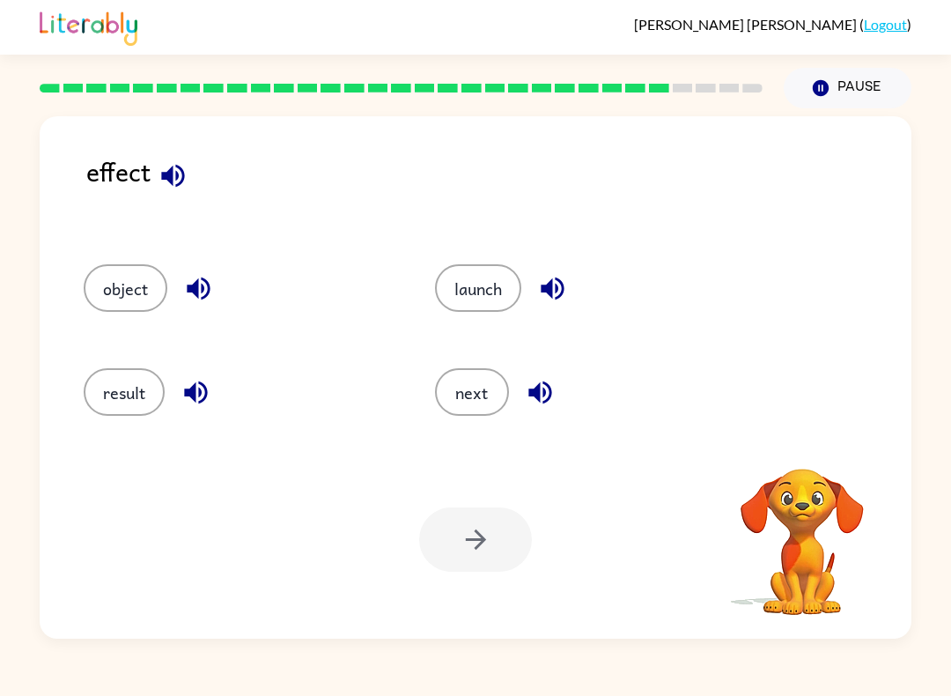
click at [666, 85] on rect at bounding box center [659, 88] width 20 height 9
click at [663, 83] on div at bounding box center [401, 88] width 744 height 62
click at [662, 83] on div at bounding box center [401, 88] width 744 height 62
click at [659, 86] on rect at bounding box center [659, 88] width 20 height 9
click at [109, 395] on button "result" at bounding box center [124, 392] width 81 height 48
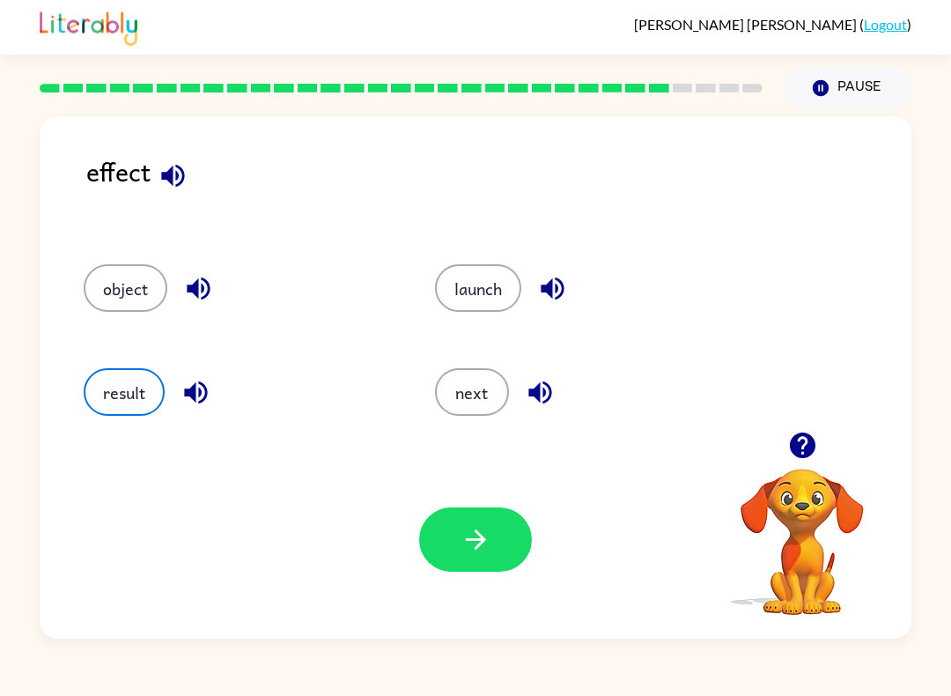
click at [442, 551] on button "button" at bounding box center [475, 539] width 113 height 64
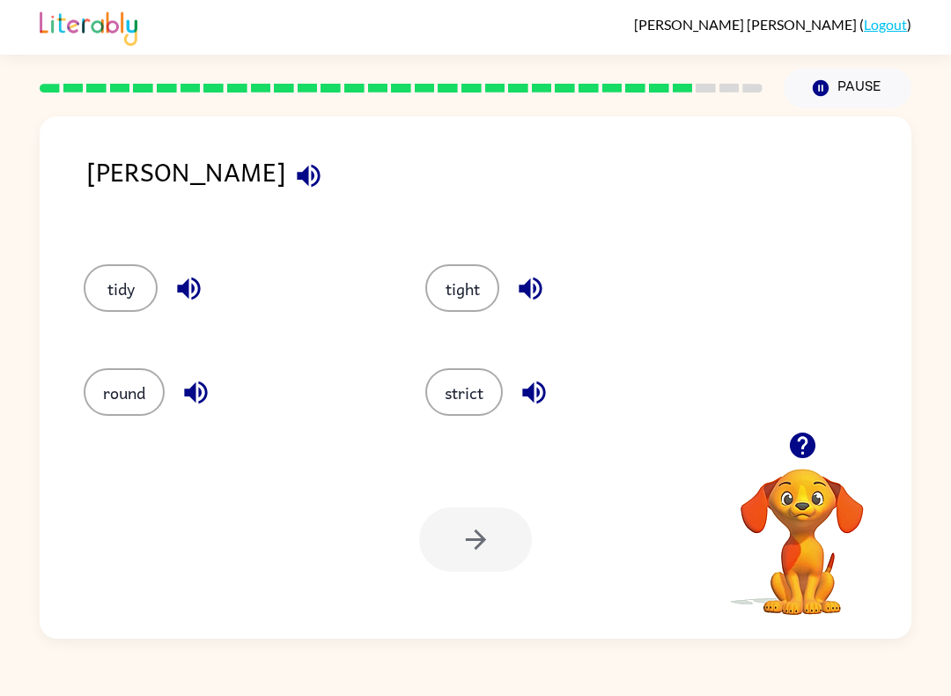
click at [471, 403] on button "strict" at bounding box center [463, 392] width 77 height 48
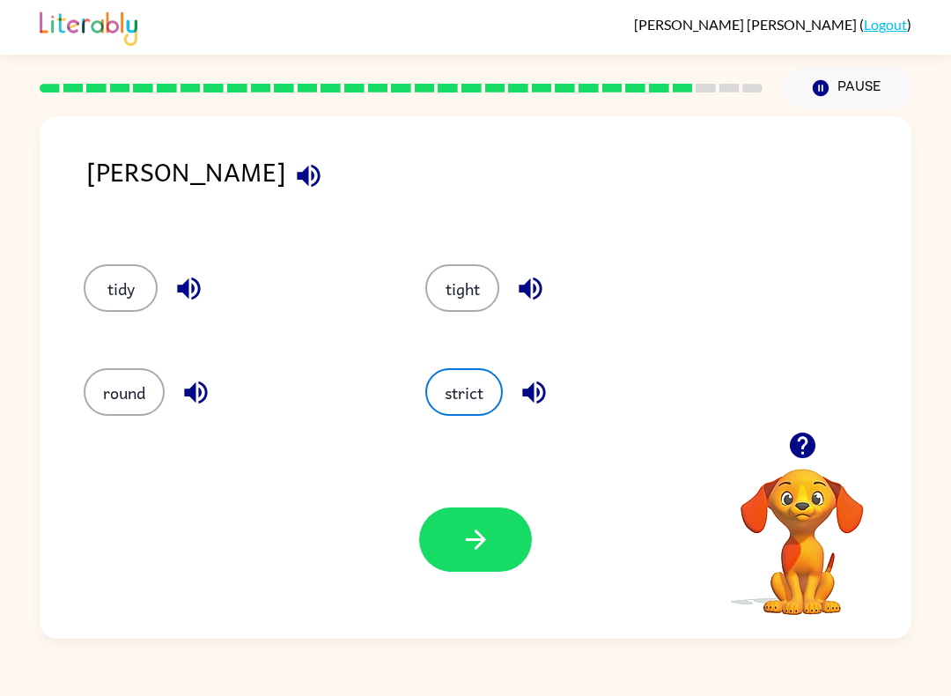
click at [470, 522] on button "button" at bounding box center [475, 539] width 113 height 64
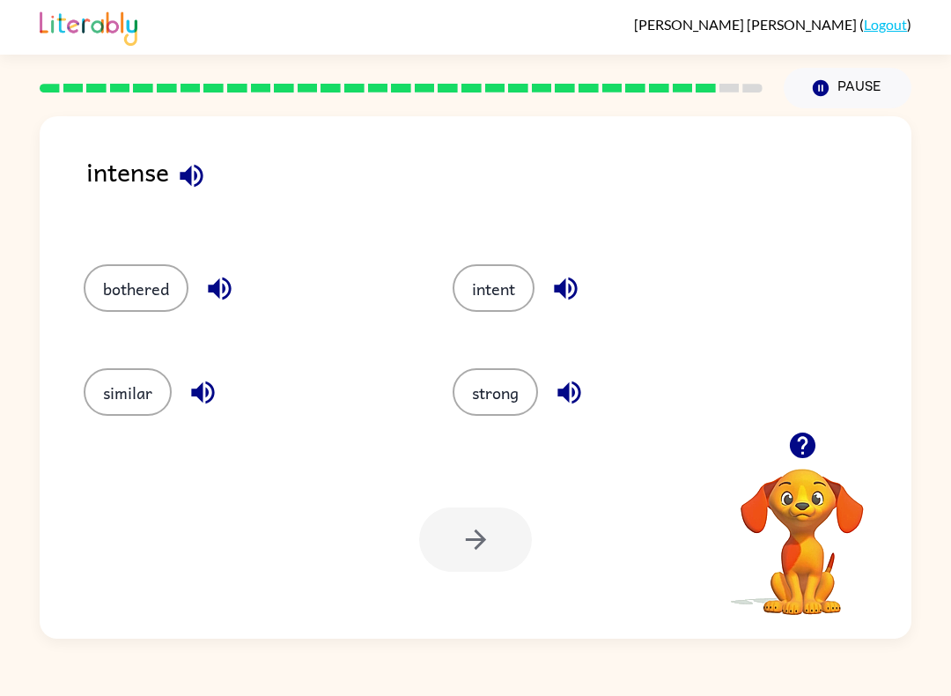
click at [563, 276] on icon "button" at bounding box center [565, 288] width 31 height 31
click at [491, 413] on button "strong" at bounding box center [495, 392] width 85 height 48
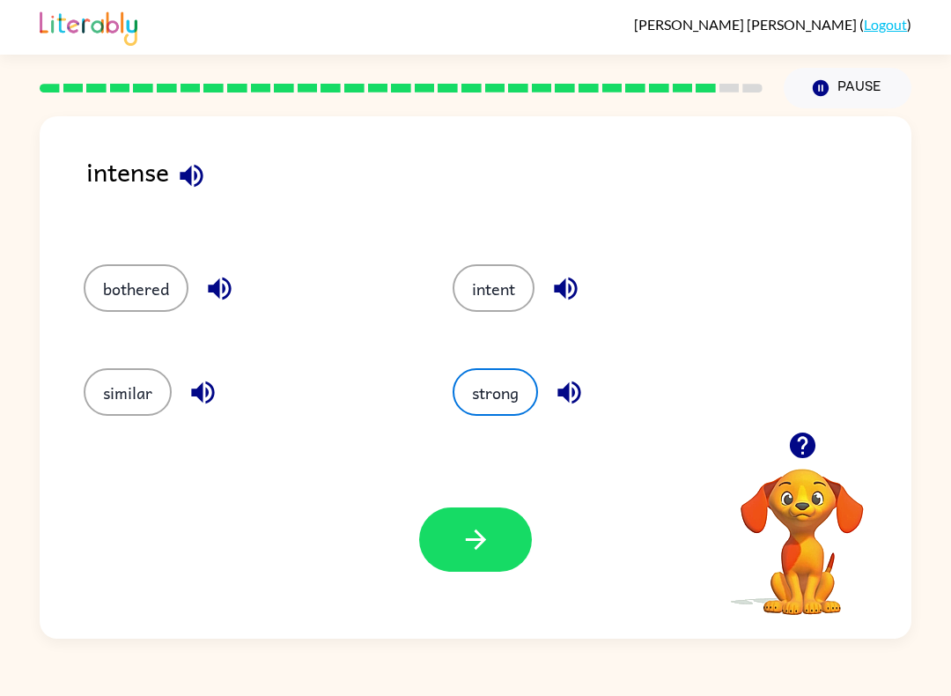
click at [454, 550] on button "button" at bounding box center [475, 539] width 113 height 64
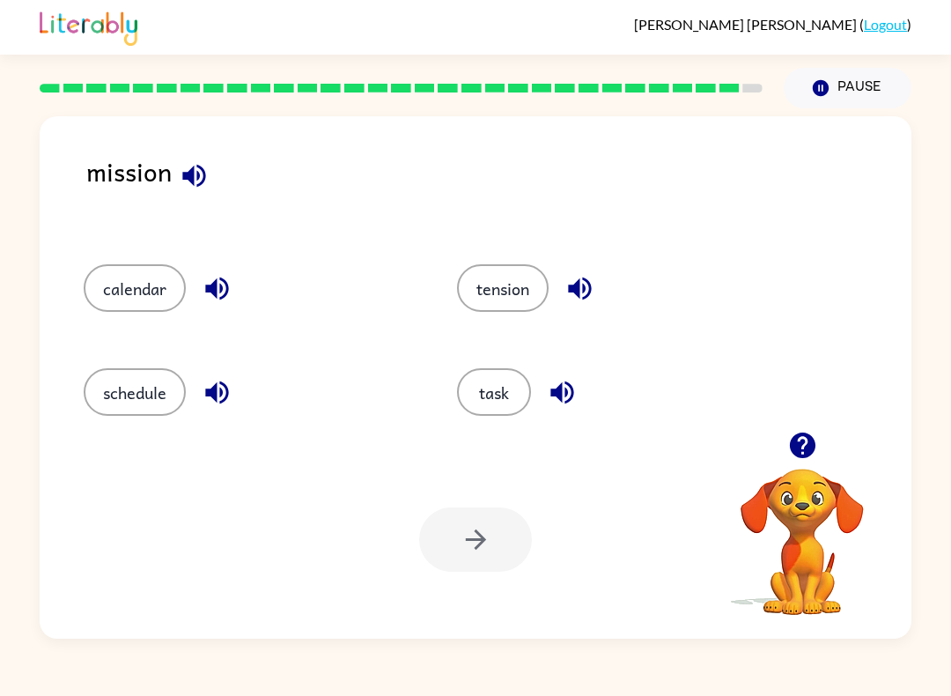
click at [201, 171] on icon "button" at bounding box center [193, 175] width 23 height 23
click at [495, 384] on button "task" at bounding box center [494, 392] width 74 height 48
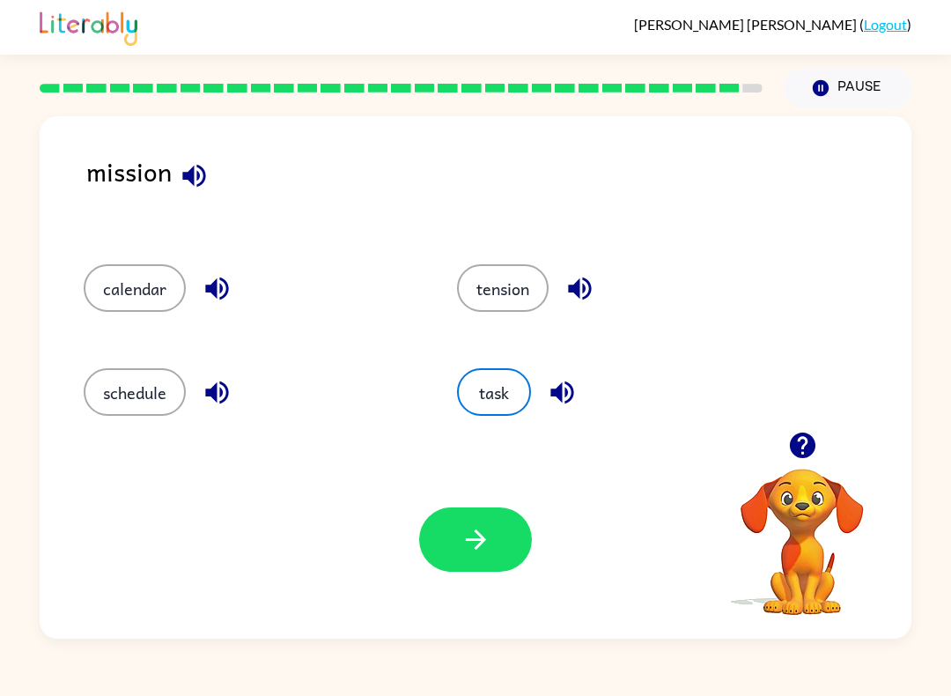
click at [456, 538] on button "button" at bounding box center [475, 539] width 113 height 64
